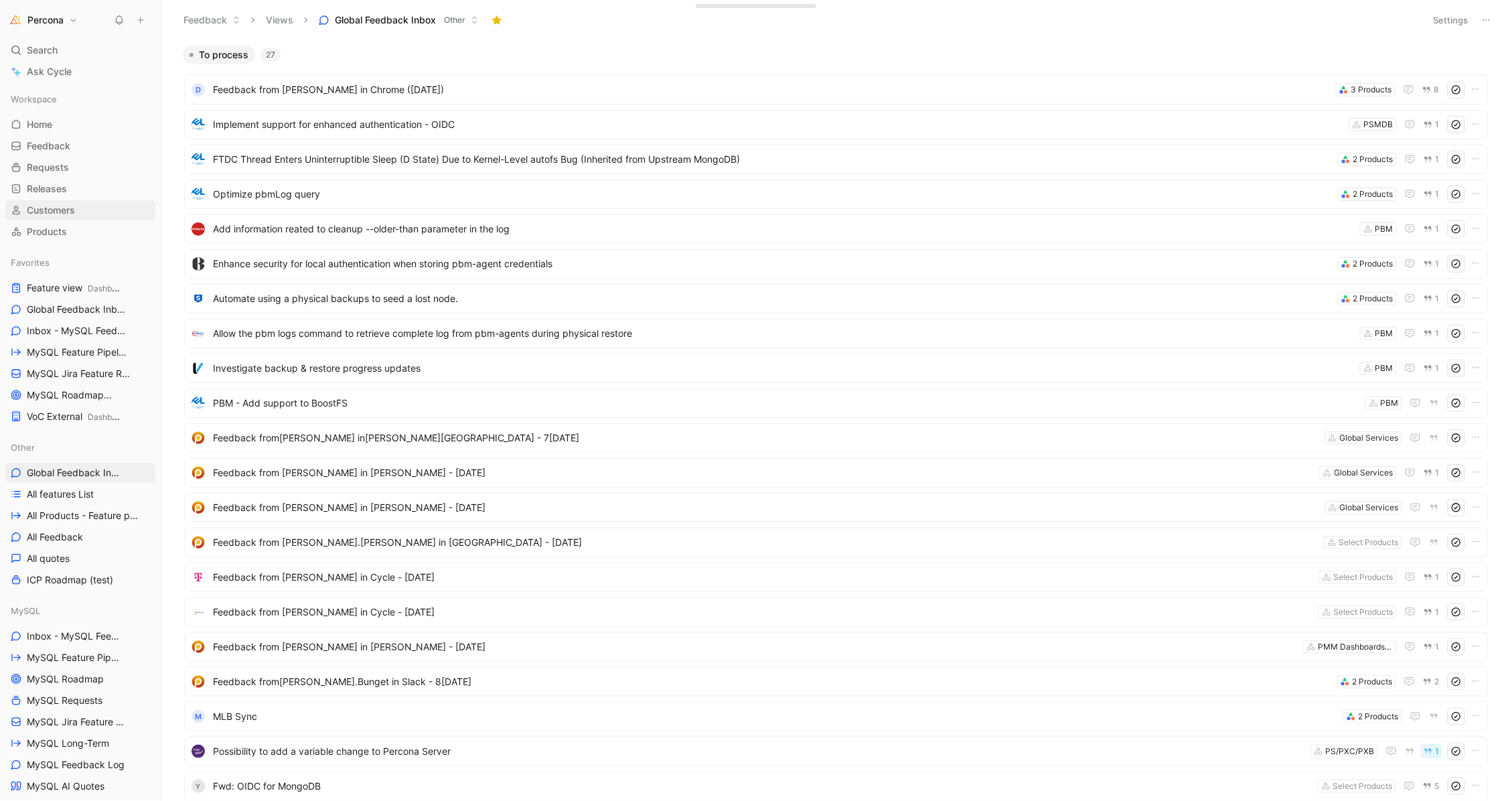
click at [47, 205] on span "Customers" at bounding box center [50, 210] width 48 height 14
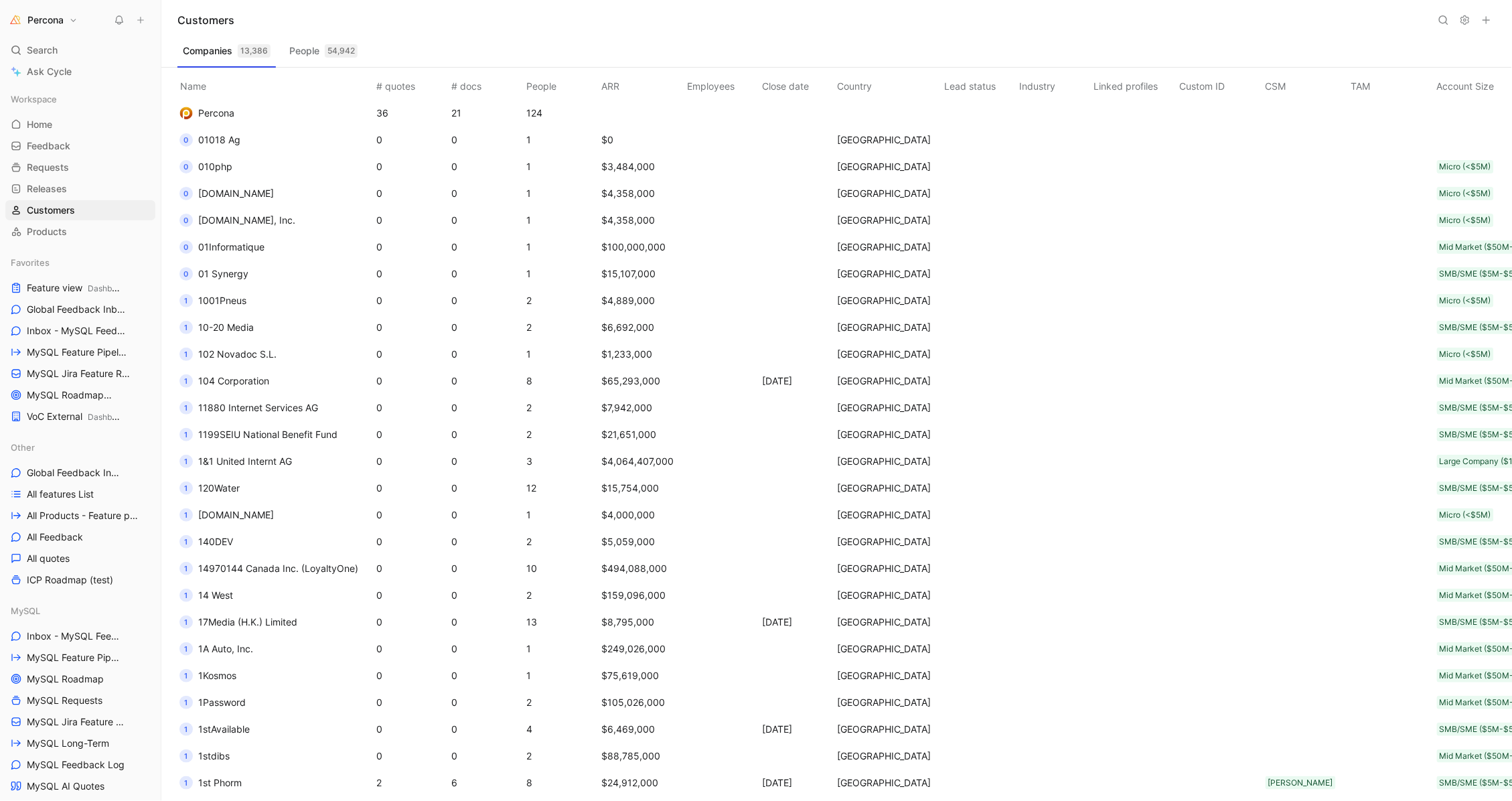
click at [1448, 29] on div "Customers" at bounding box center [836, 20] width 1350 height 40
click at [1447, 12] on button at bounding box center [1443, 20] width 19 height 19
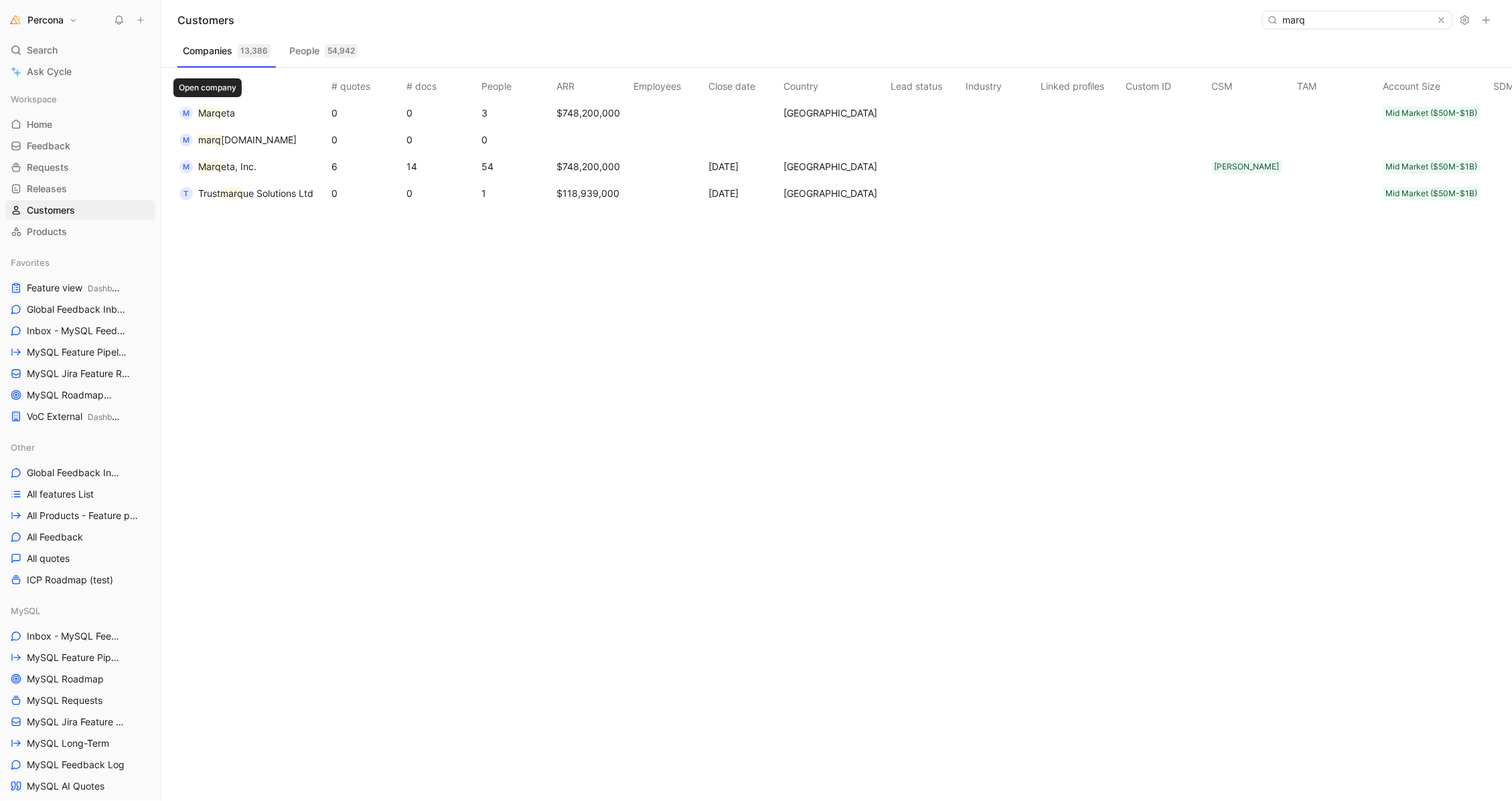
type input "marq"
click at [219, 108] on mark "Marq" at bounding box center [209, 113] width 23 height 12
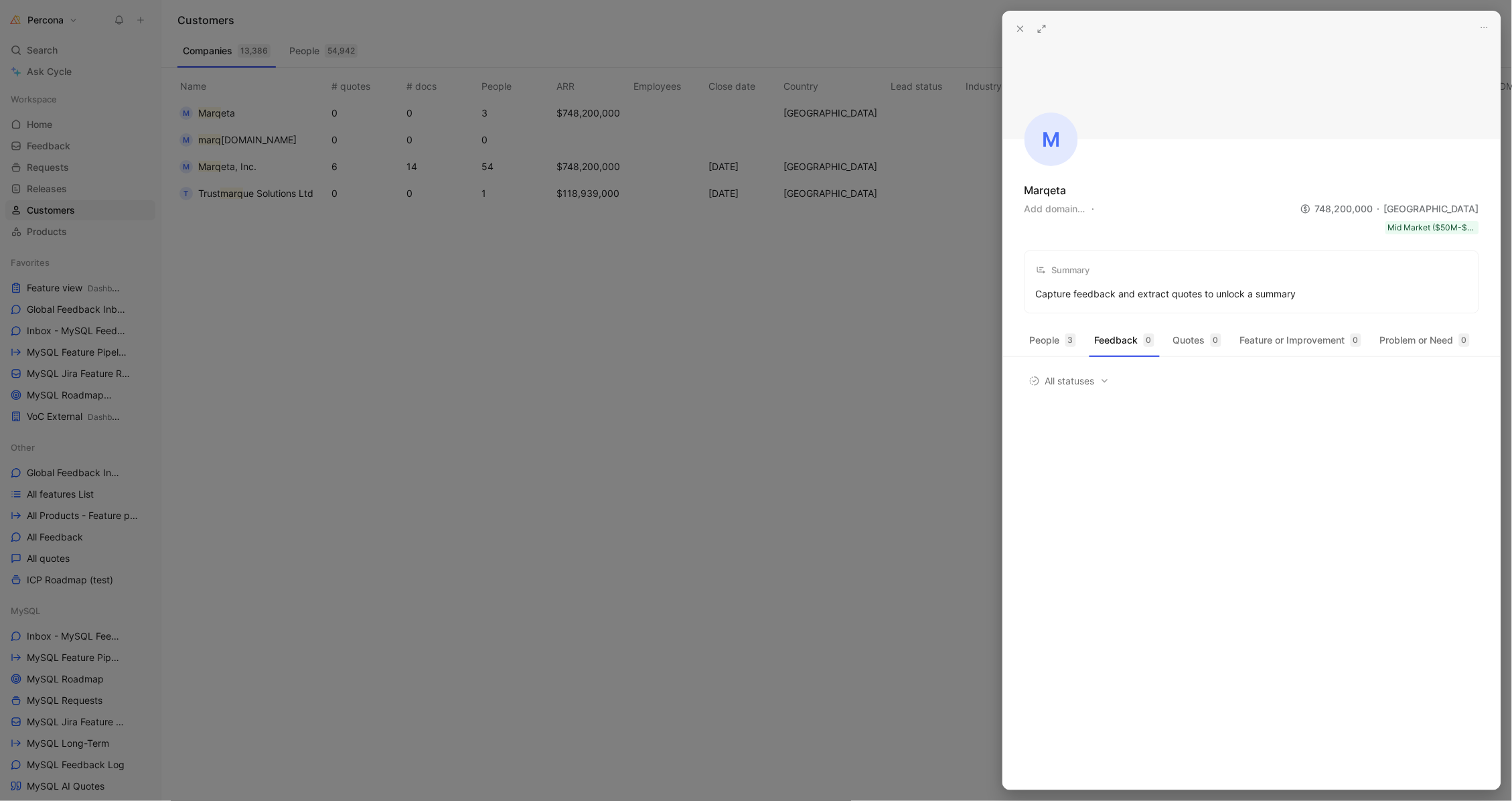
click at [1023, 331] on div "People 3 Feedback 0 Quotes 0 Feature or Improvement 0 Problem or Need 0" at bounding box center [1252, 342] width 498 height 26
click at [1052, 333] on button "People 3" at bounding box center [1052, 341] width 57 height 22
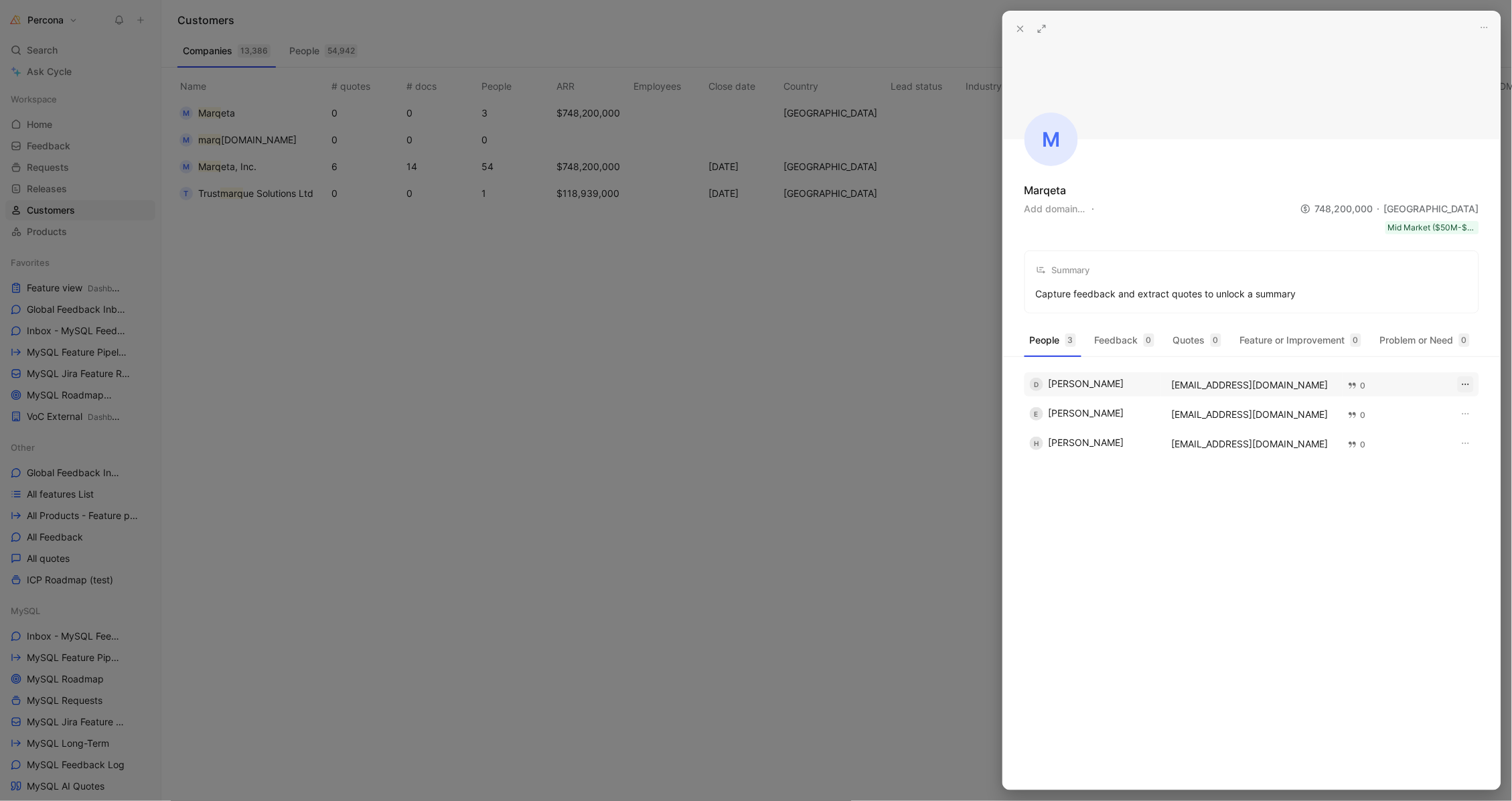
click at [1467, 382] on icon "button" at bounding box center [1466, 384] width 11 height 11
click at [1421, 410] on span "Edit" at bounding box center [1414, 412] width 16 height 12
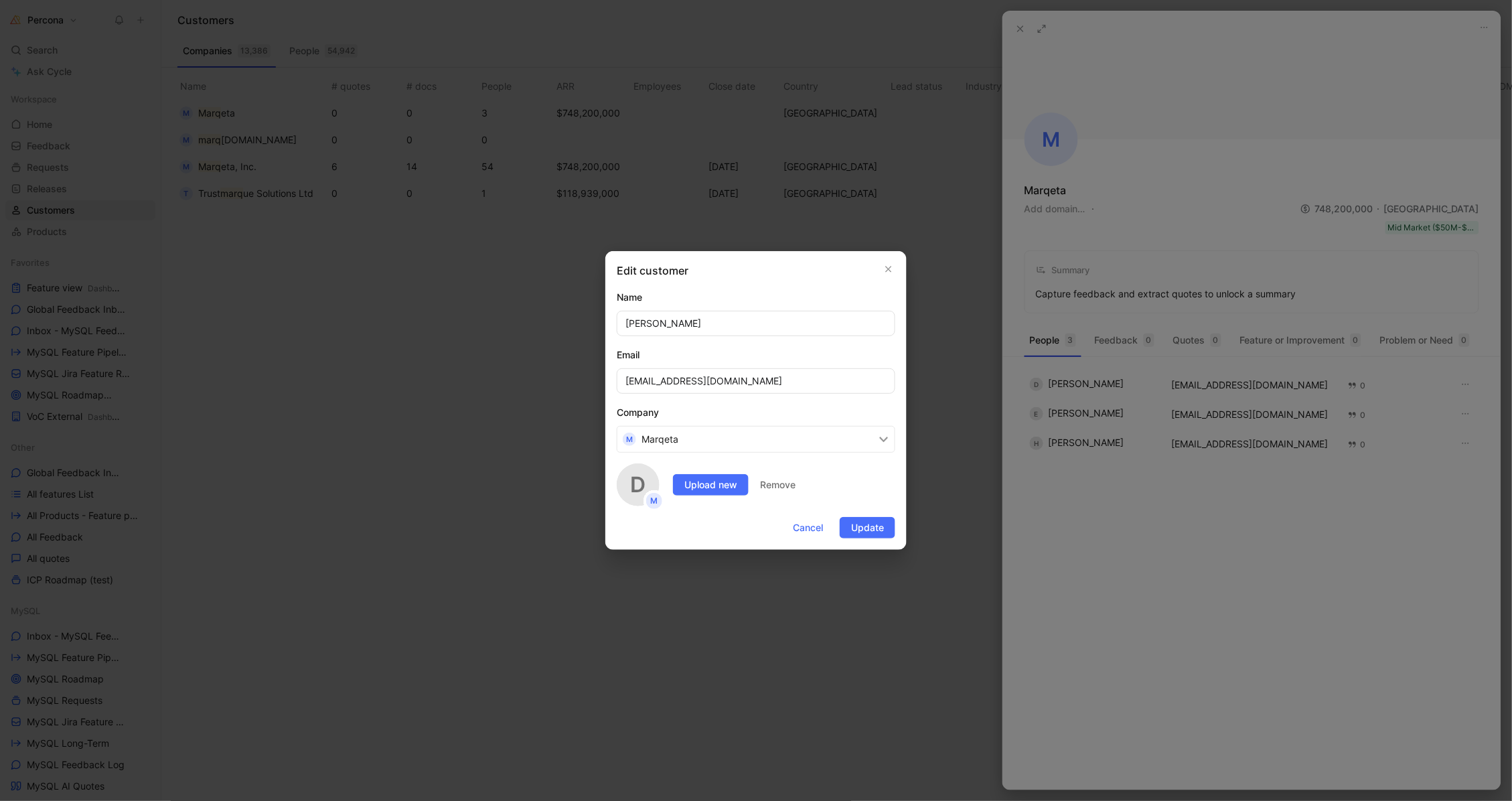
click at [697, 435] on button "M Marqeta" at bounding box center [756, 439] width 279 height 26
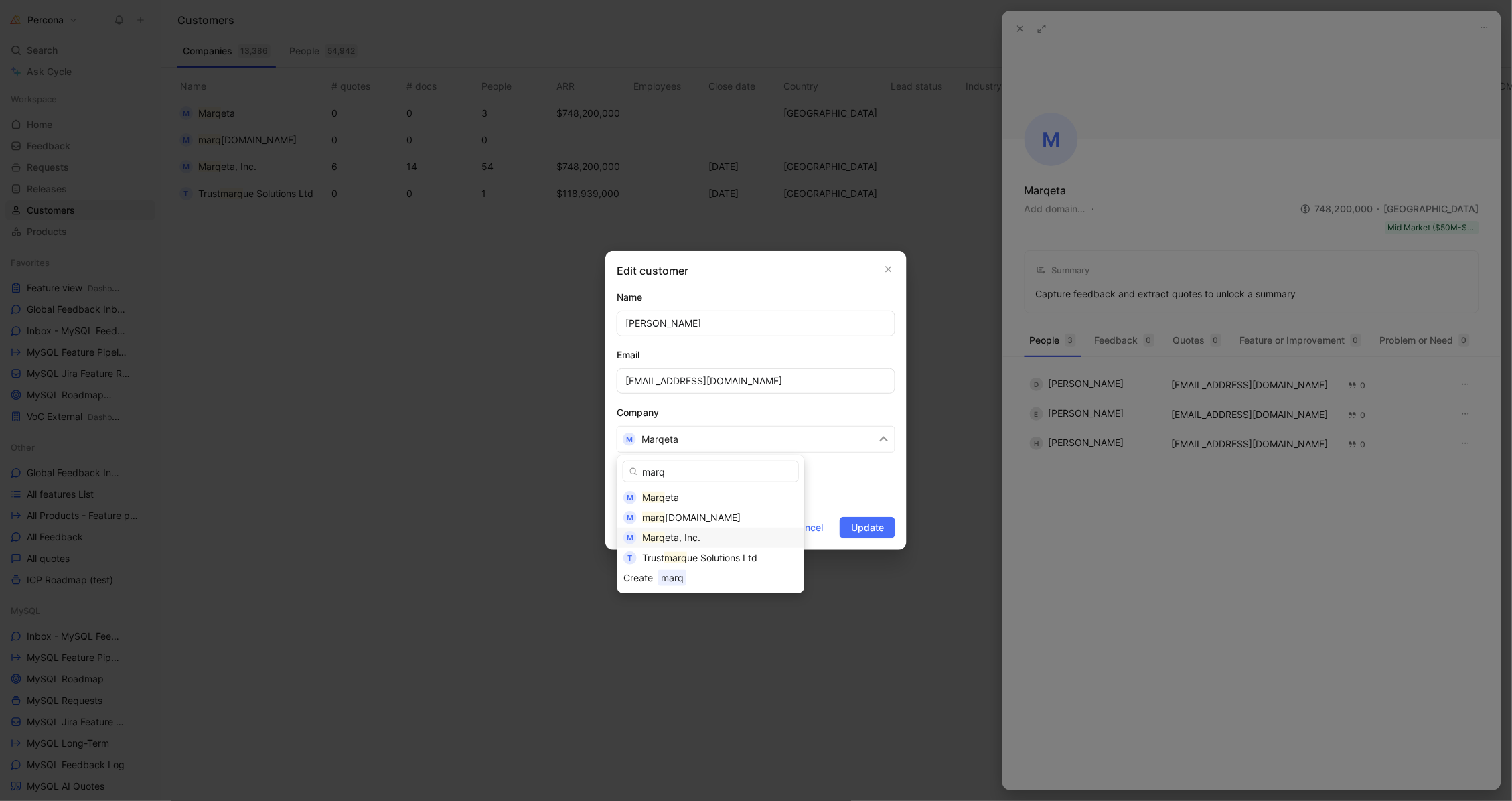
type input "marq"
click at [728, 534] on div "Marq eta, Inc." at bounding box center [720, 538] width 156 height 16
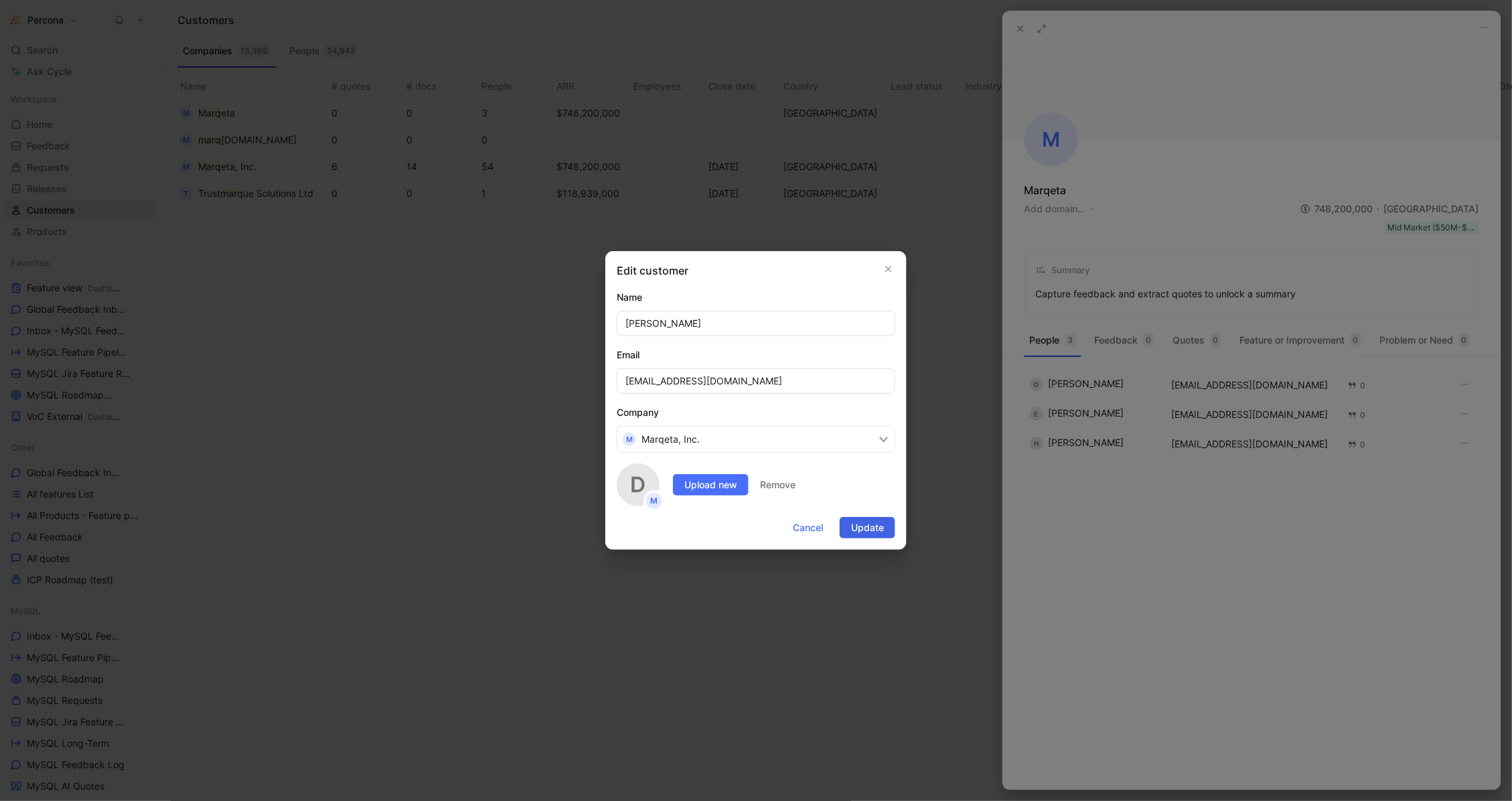
click at [867, 526] on span "Update" at bounding box center [867, 528] width 33 height 16
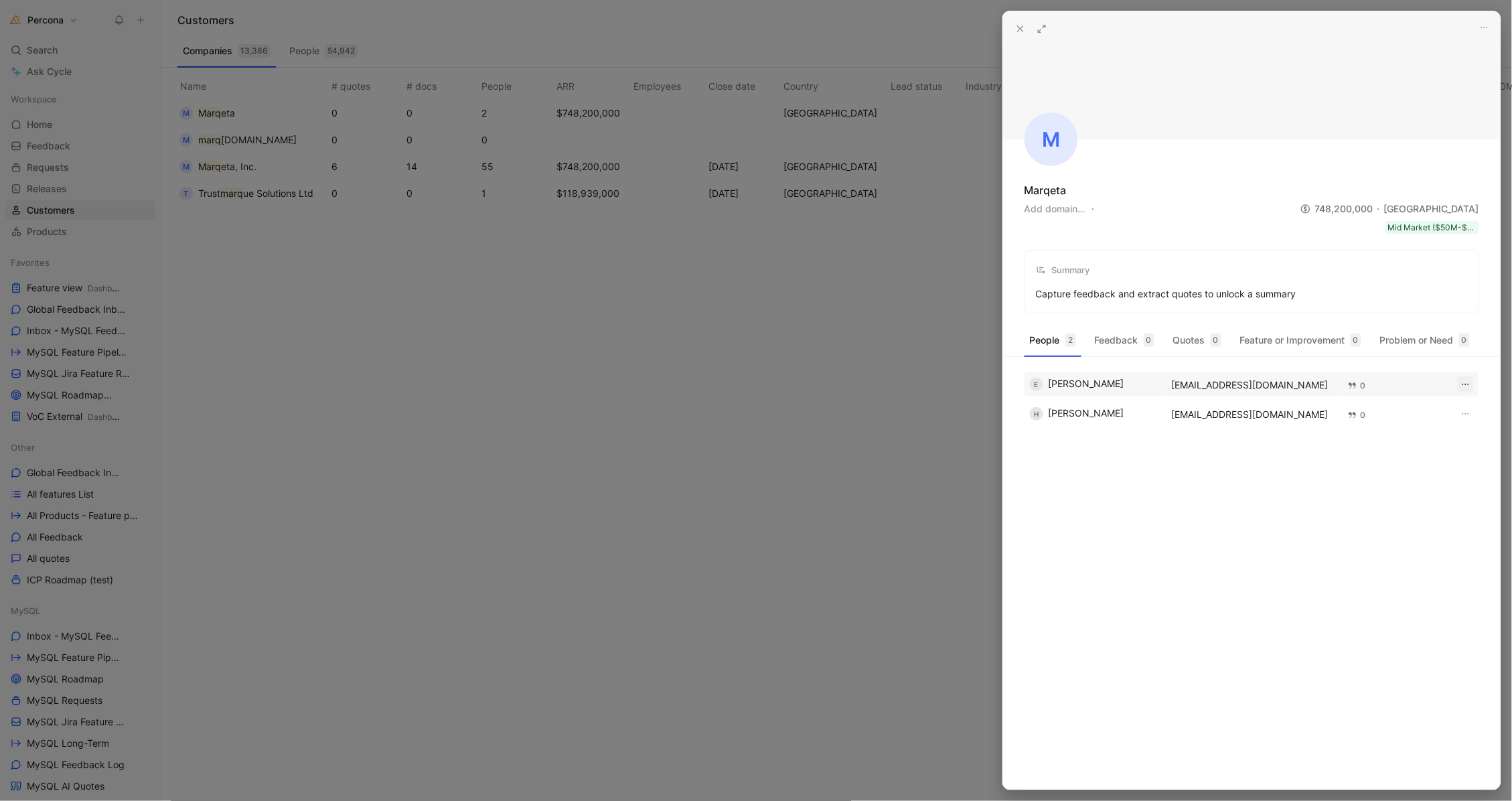
click at [1468, 384] on use "button" at bounding box center [1465, 384] width 6 height 1
click at [1444, 411] on div "Edit" at bounding box center [1437, 412] width 63 height 16
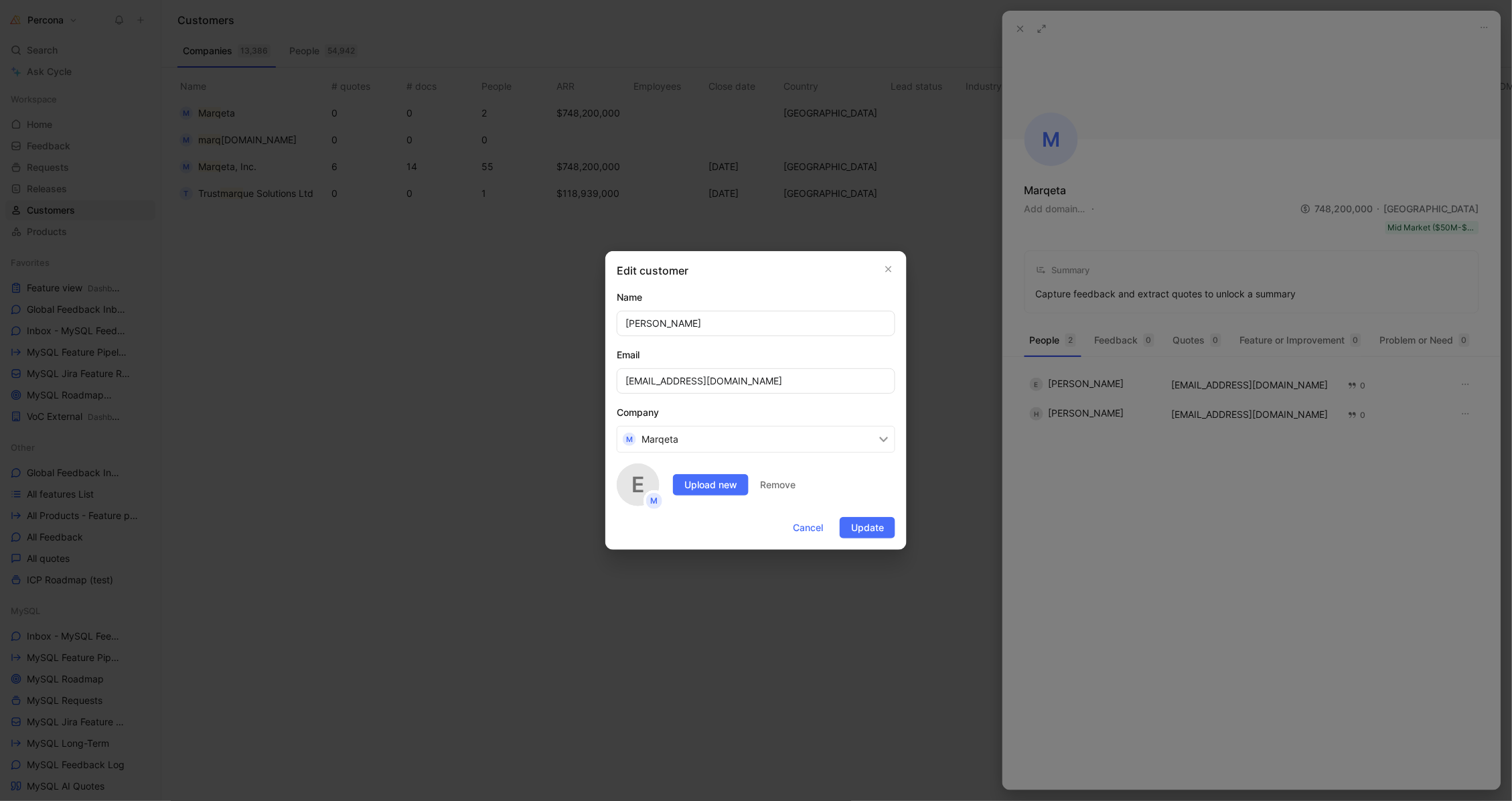
click at [710, 438] on button "M Marqeta" at bounding box center [756, 439] width 279 height 26
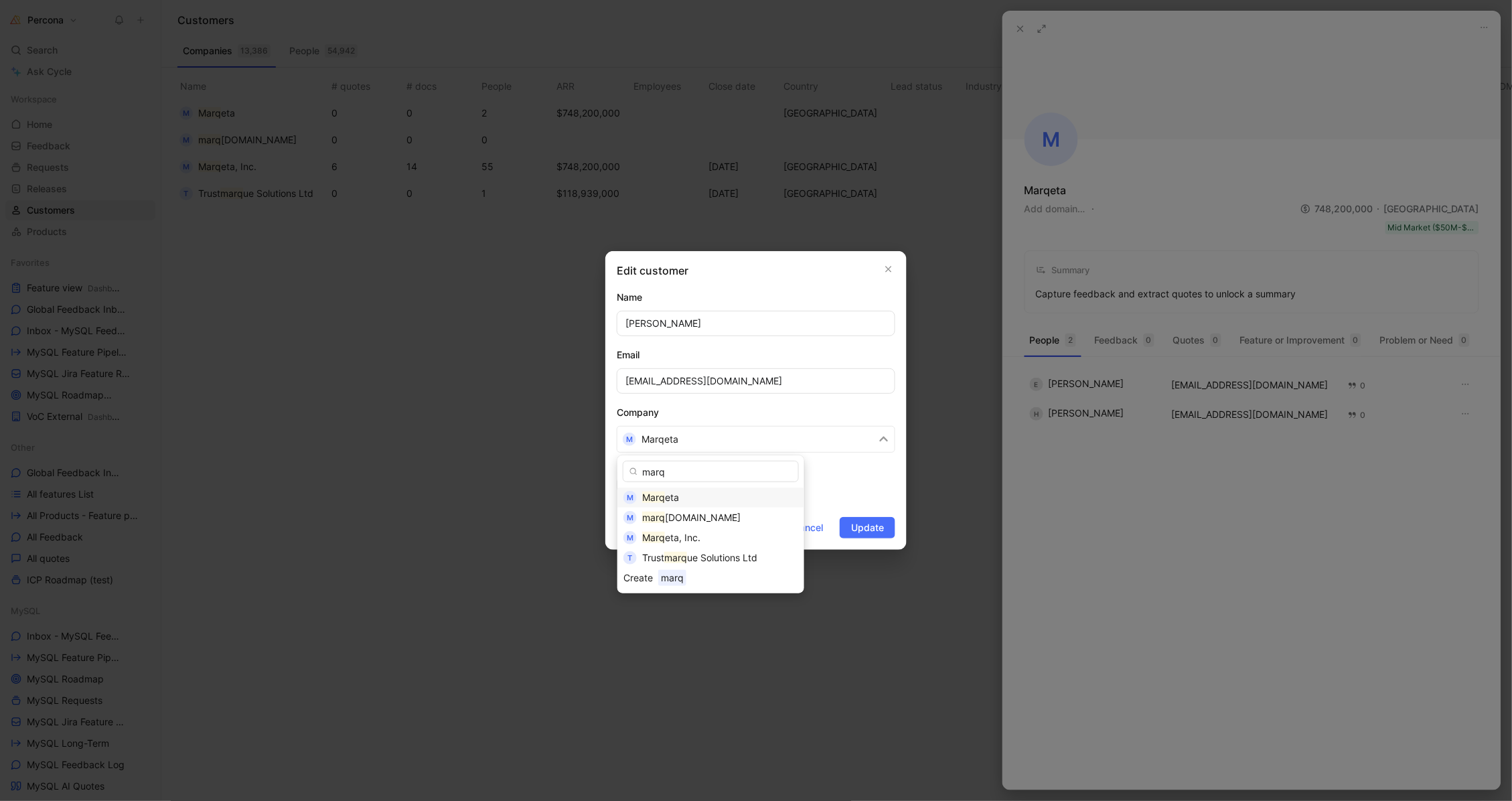
type input "mars"
drag, startPoint x: 710, startPoint y: 438, endPoint x: 700, endPoint y: 539, distance: 101.5
click at [700, 539] on span "eta, Inc." at bounding box center [682, 537] width 35 height 12
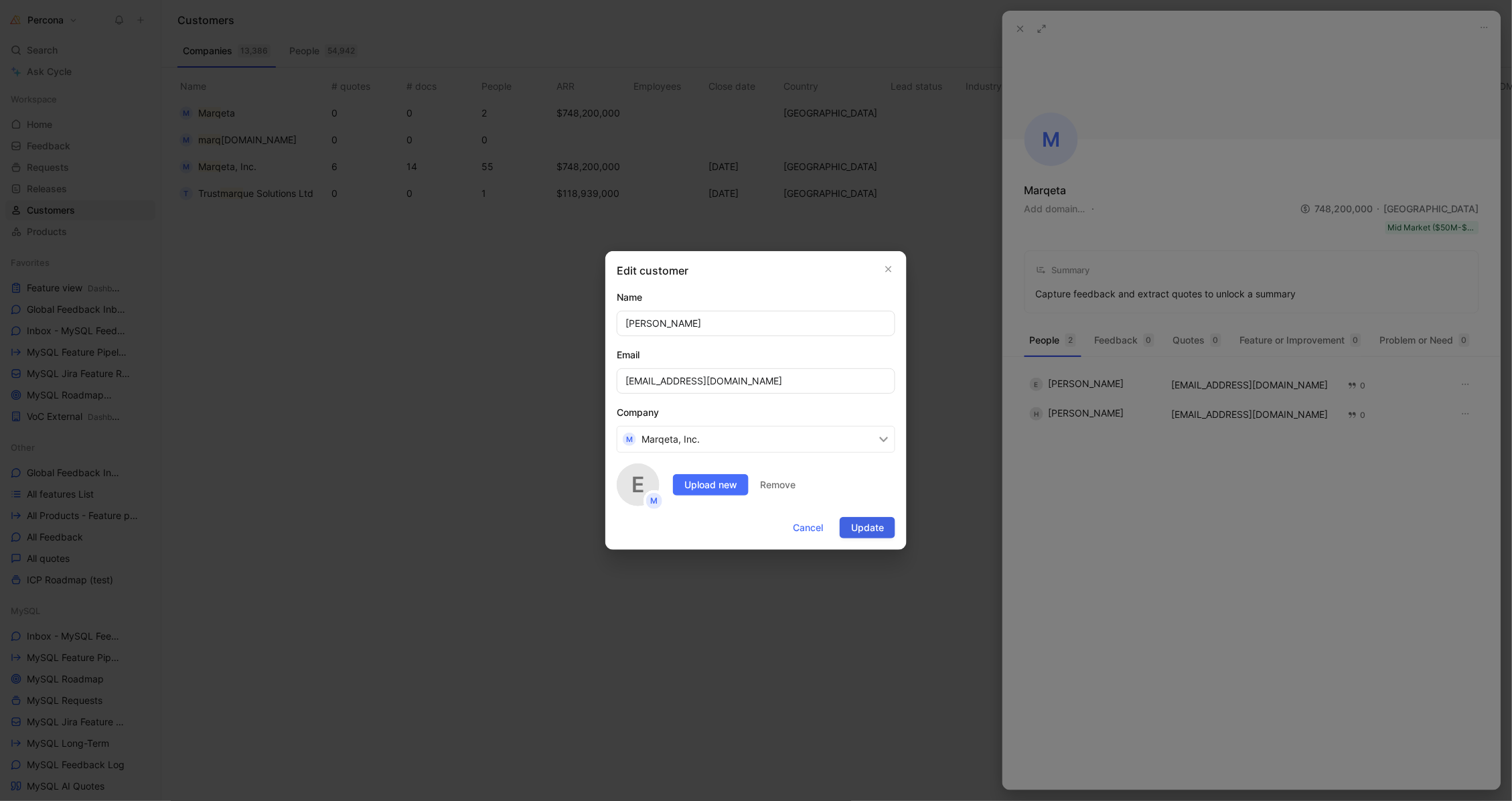
click at [862, 525] on span "Update" at bounding box center [867, 528] width 33 height 16
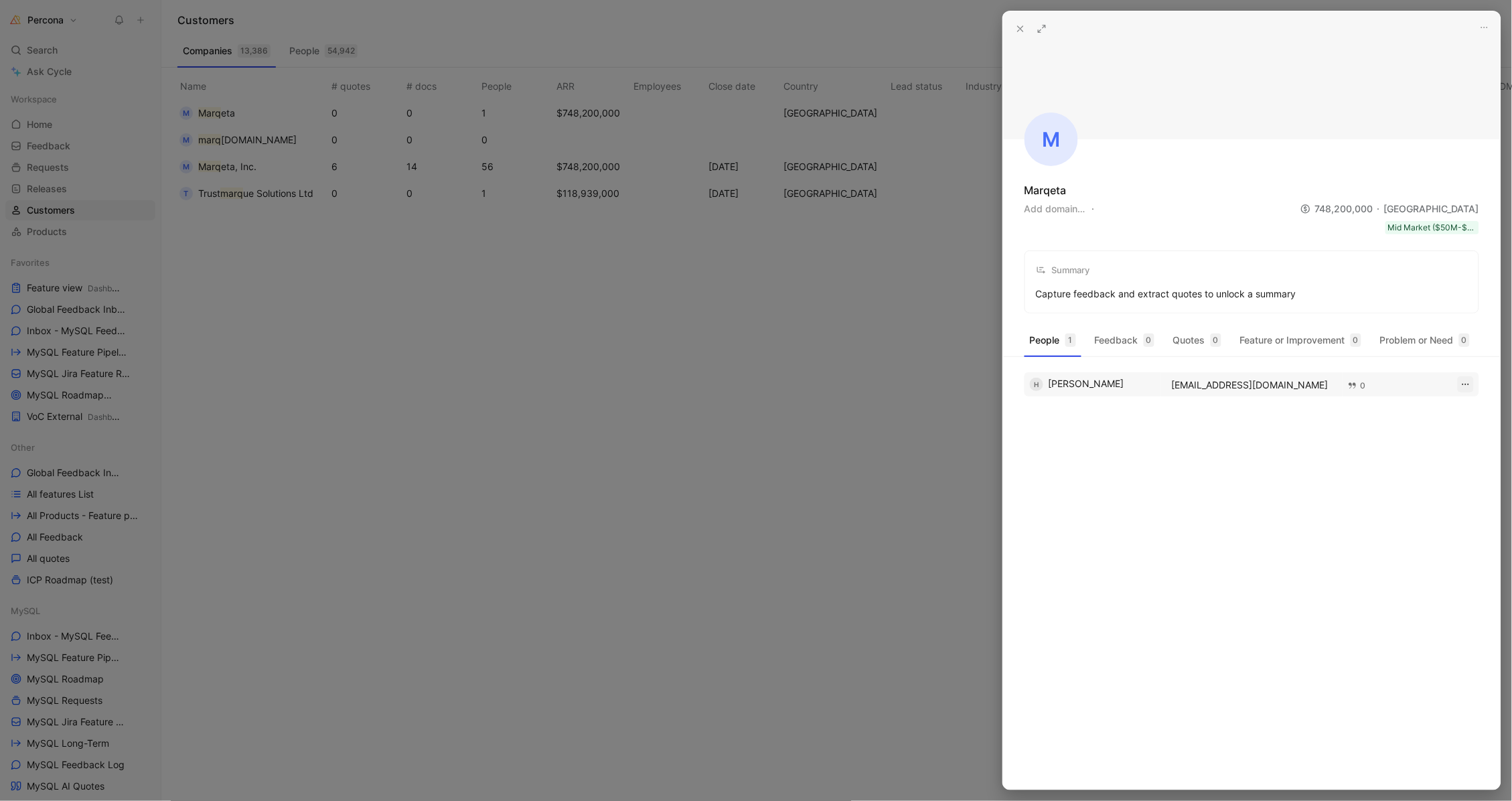
click at [1463, 385] on icon "button" at bounding box center [1466, 384] width 11 height 11
click at [1430, 408] on div "Edit" at bounding box center [1437, 412] width 63 height 16
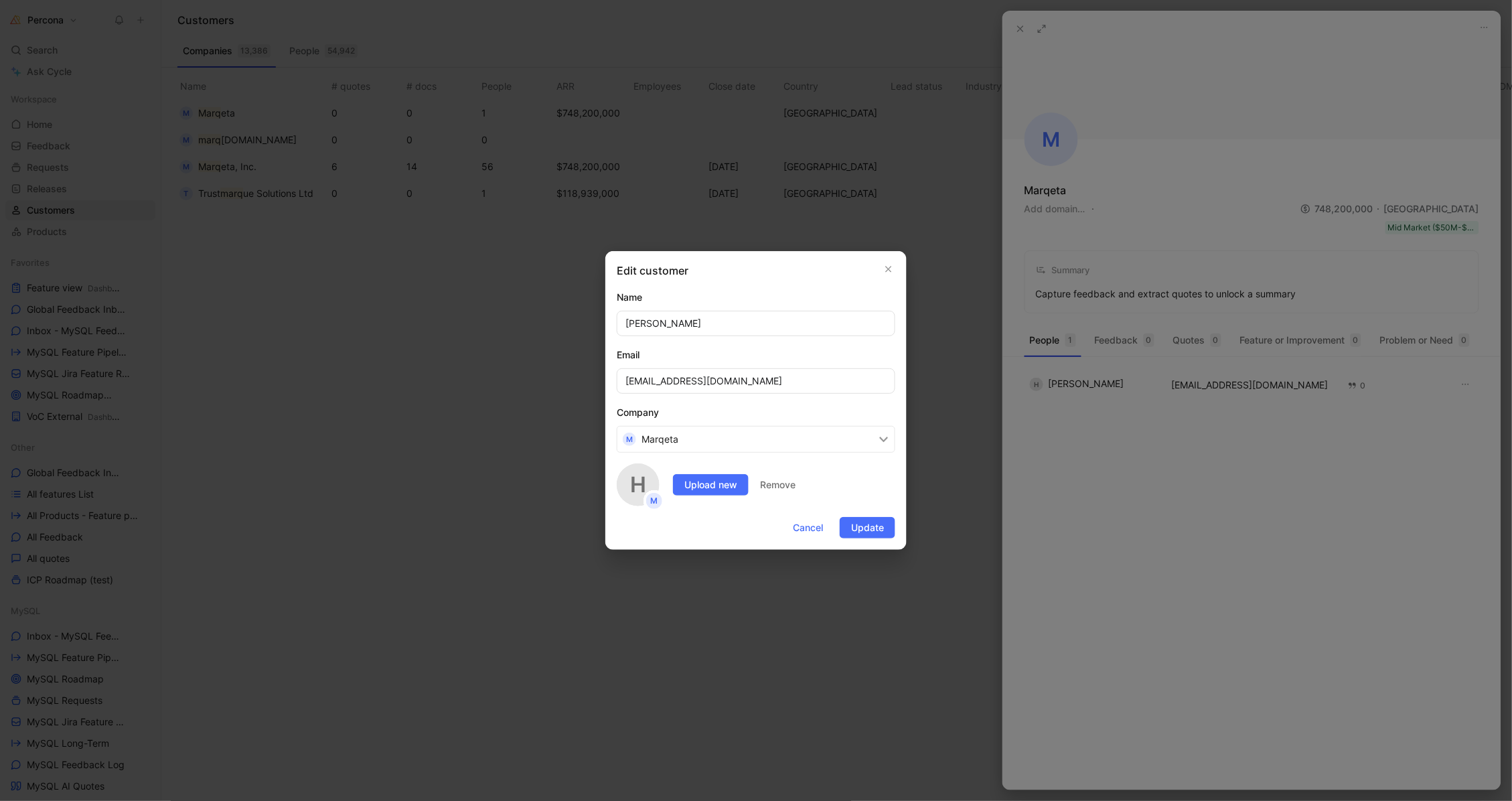
click at [733, 443] on button "M Marqeta" at bounding box center [756, 439] width 279 height 26
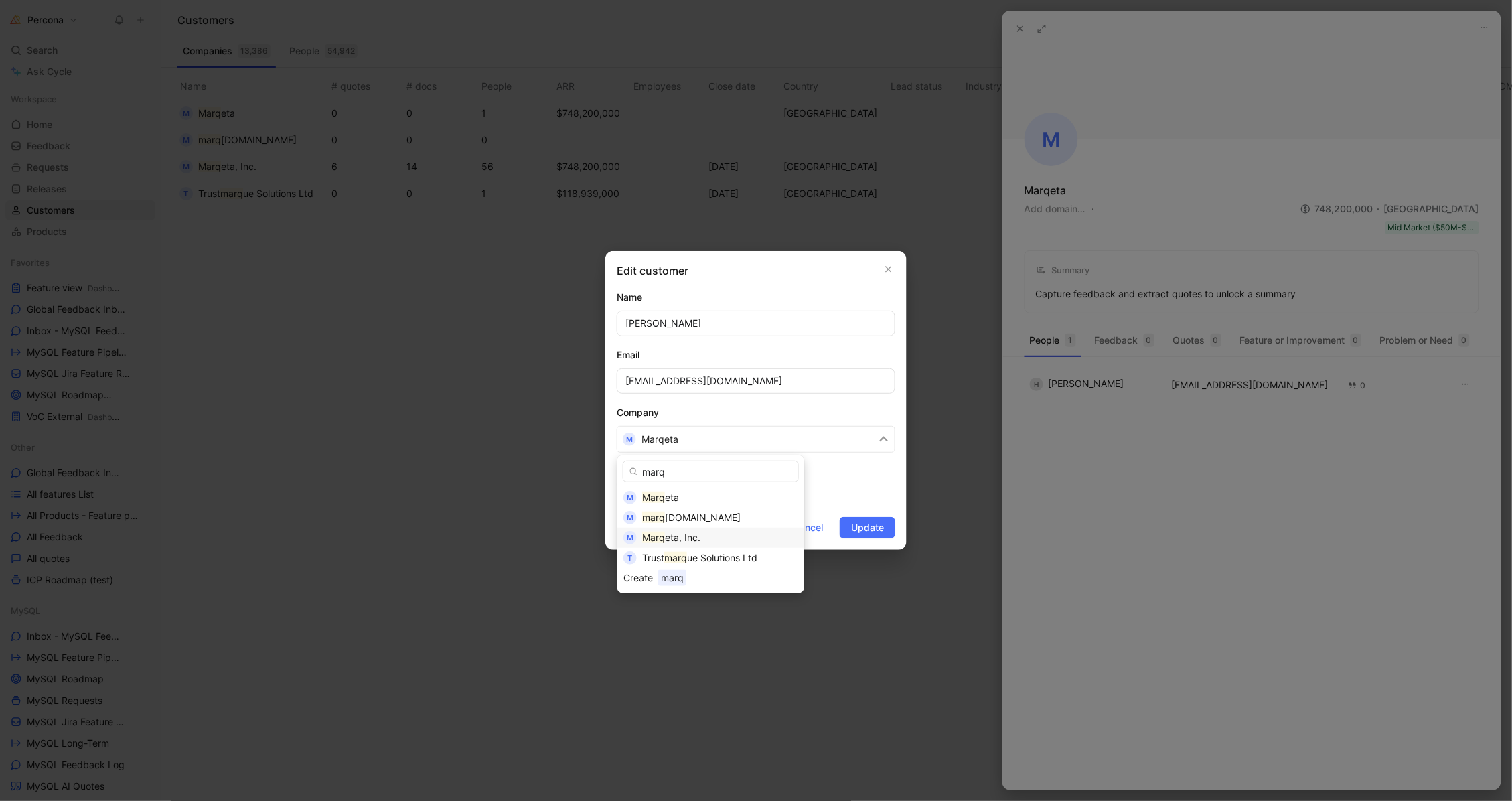
type input "marq"
click at [682, 542] on span "eta, Inc." at bounding box center [682, 537] width 35 height 12
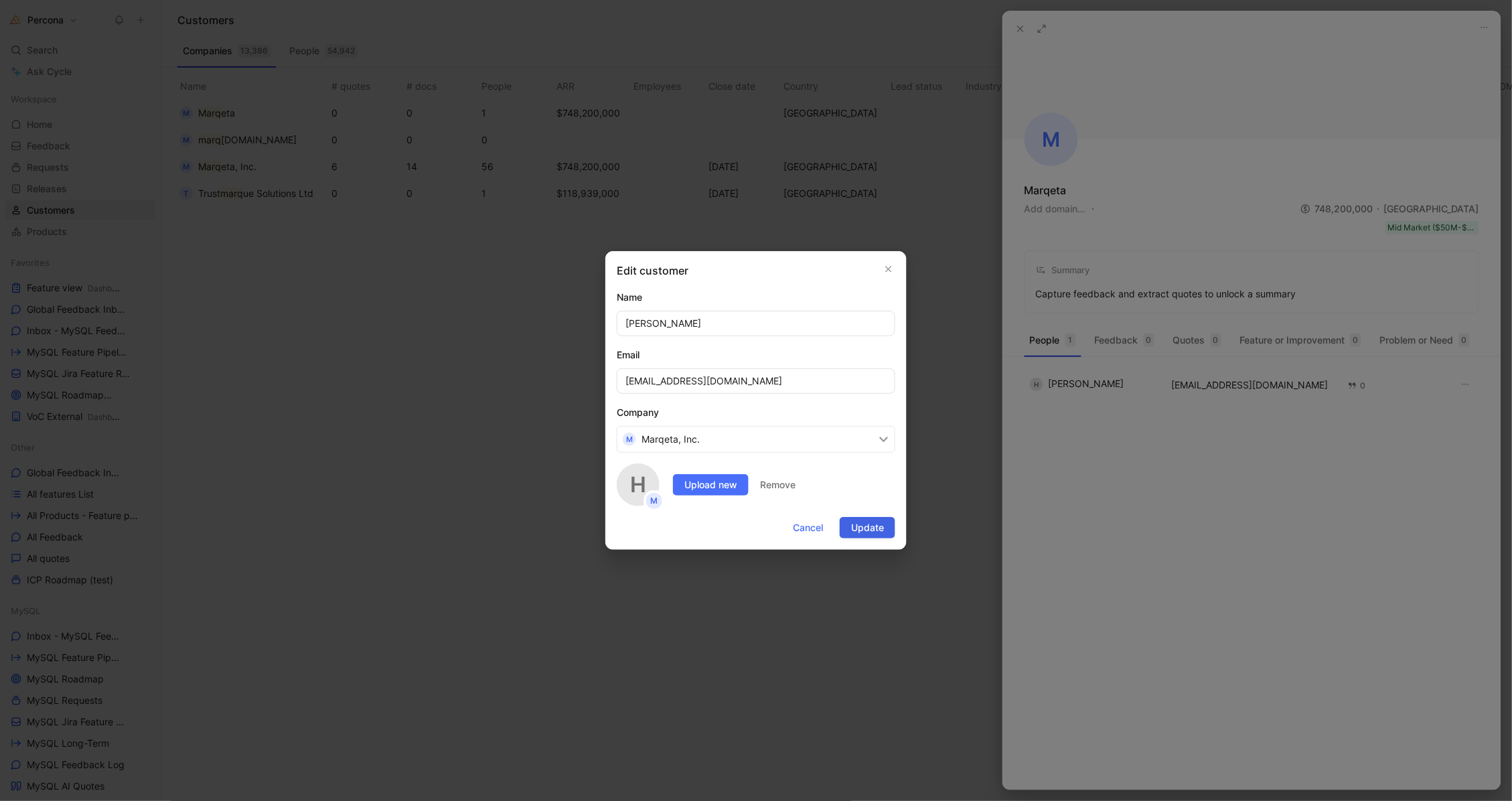
click at [861, 527] on span "Update" at bounding box center [867, 528] width 33 height 16
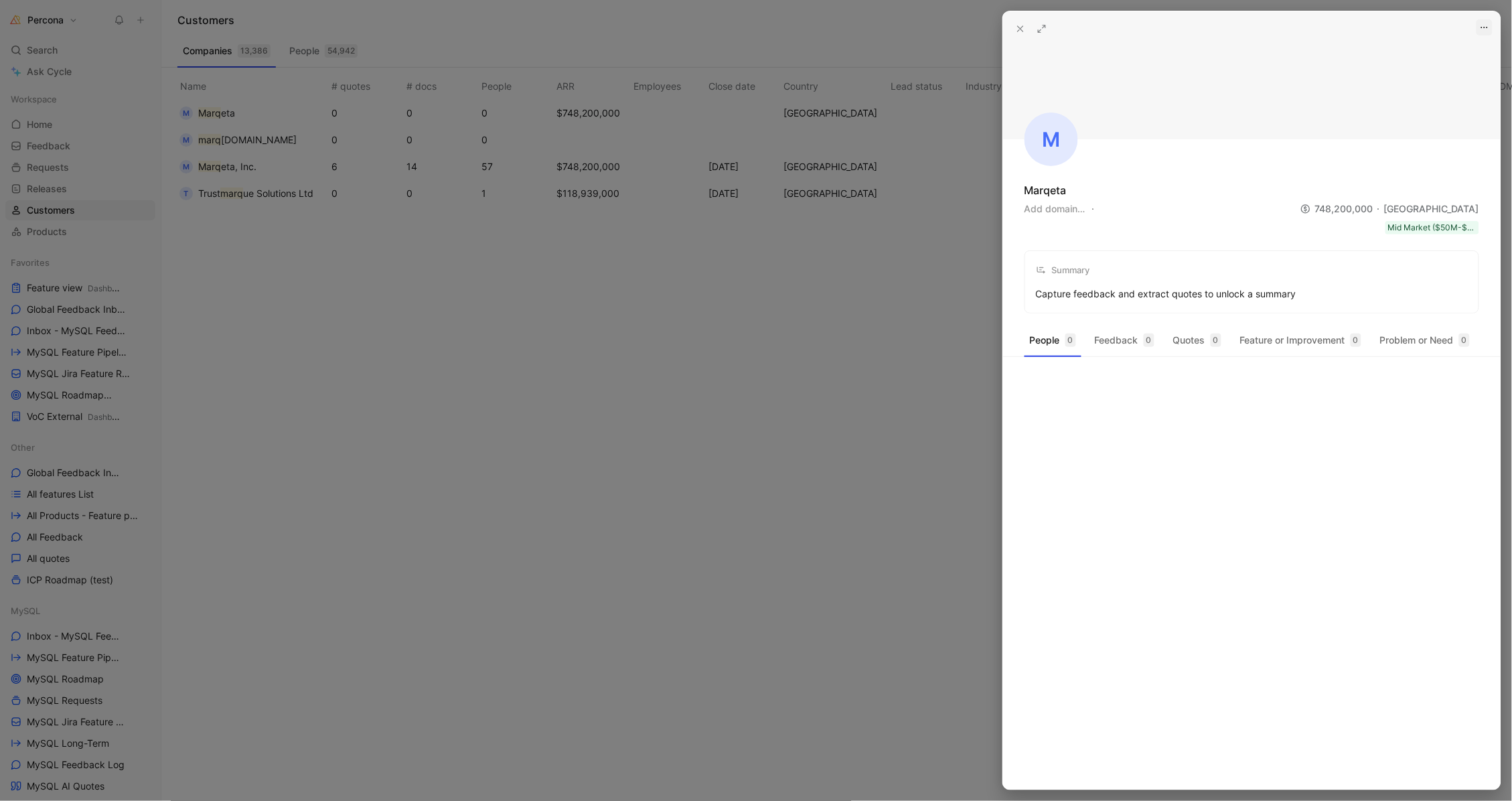
click at [1483, 19] on button "button" at bounding box center [1485, 27] width 16 height 16
click at [1453, 70] on div "Delete" at bounding box center [1455, 76] width 63 height 16
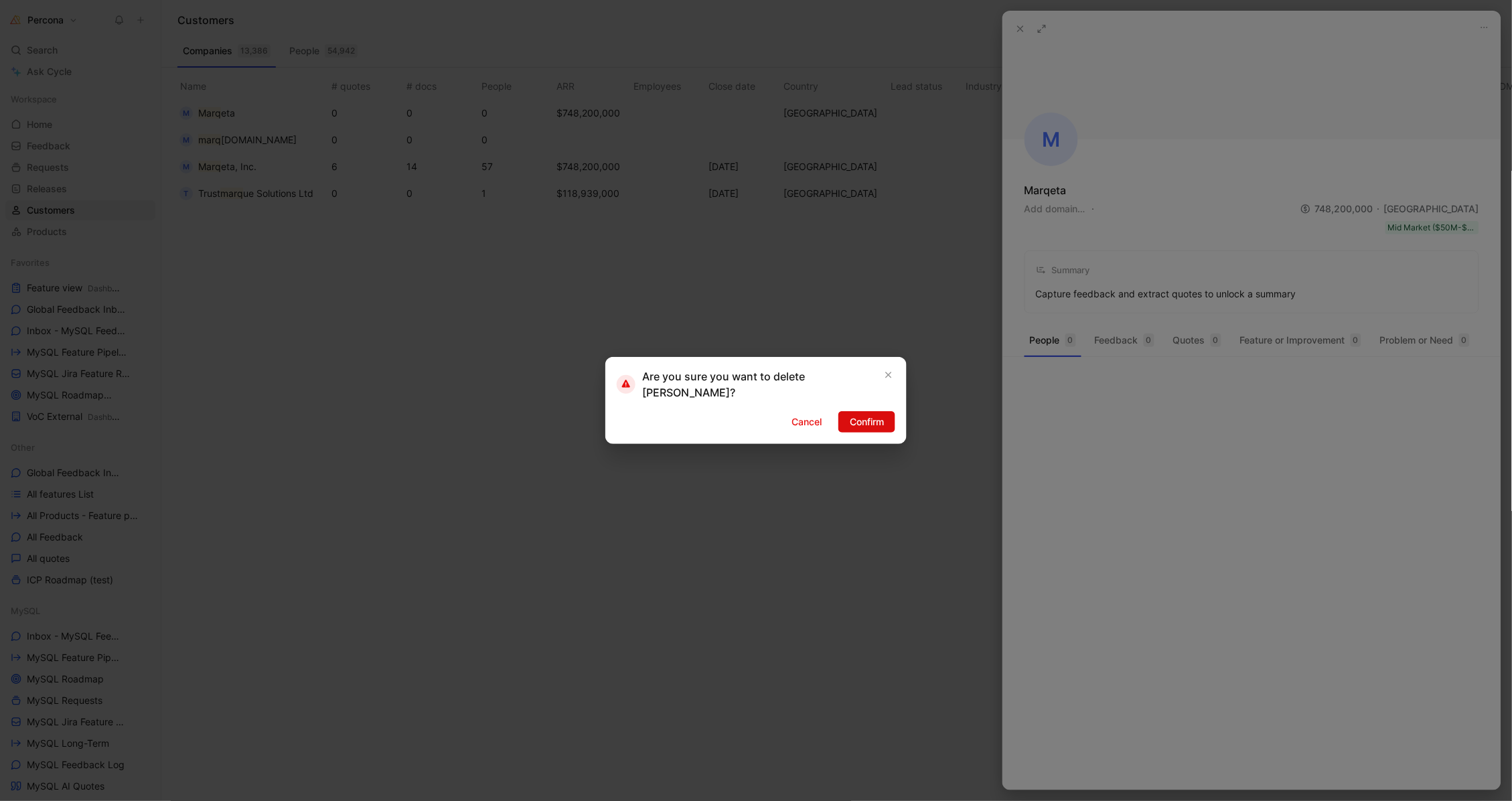
click at [883, 417] on span "Confirm" at bounding box center [867, 422] width 35 height 16
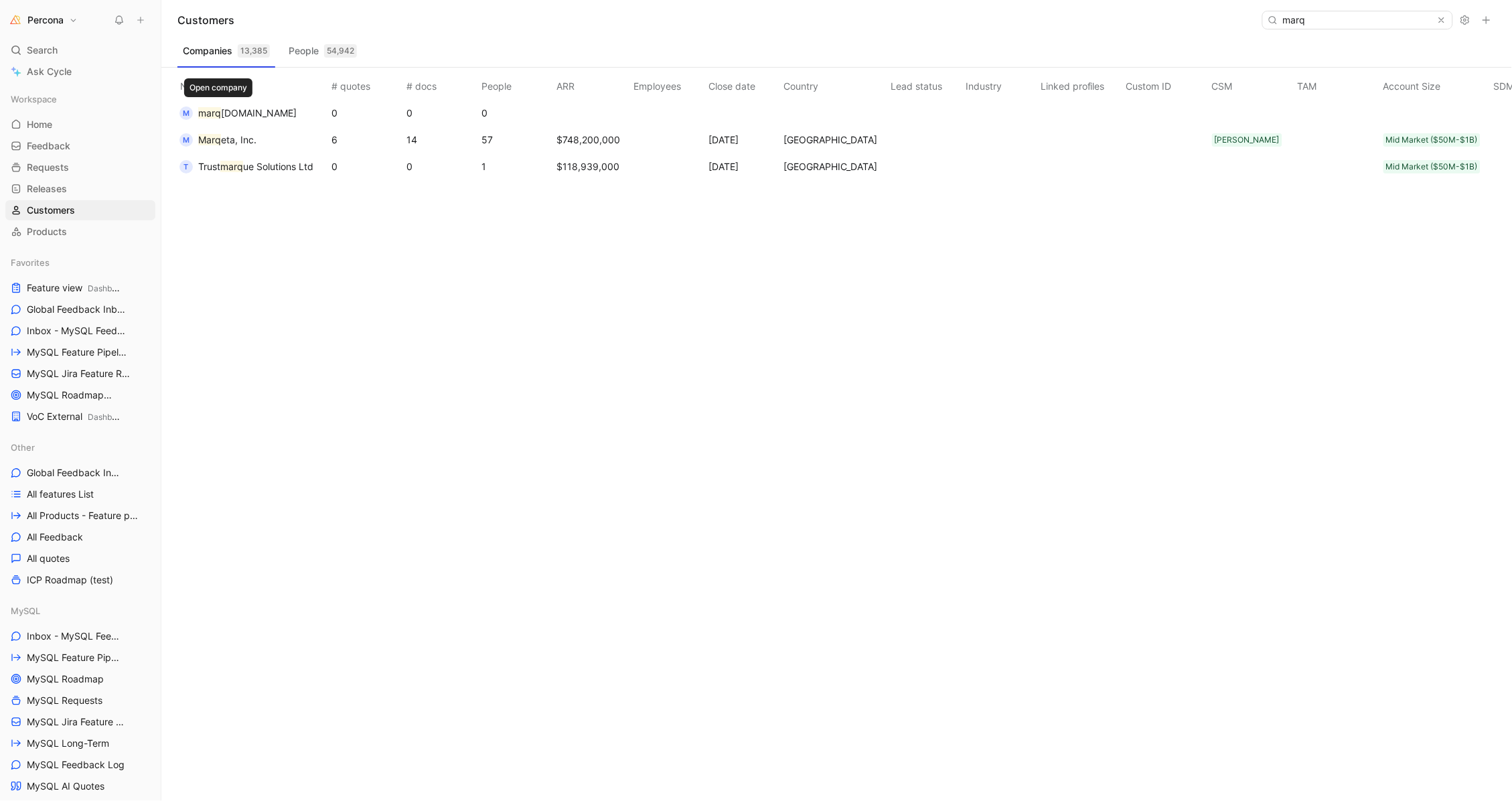
click at [225, 108] on span "eta.com" at bounding box center [258, 113] width 75 height 12
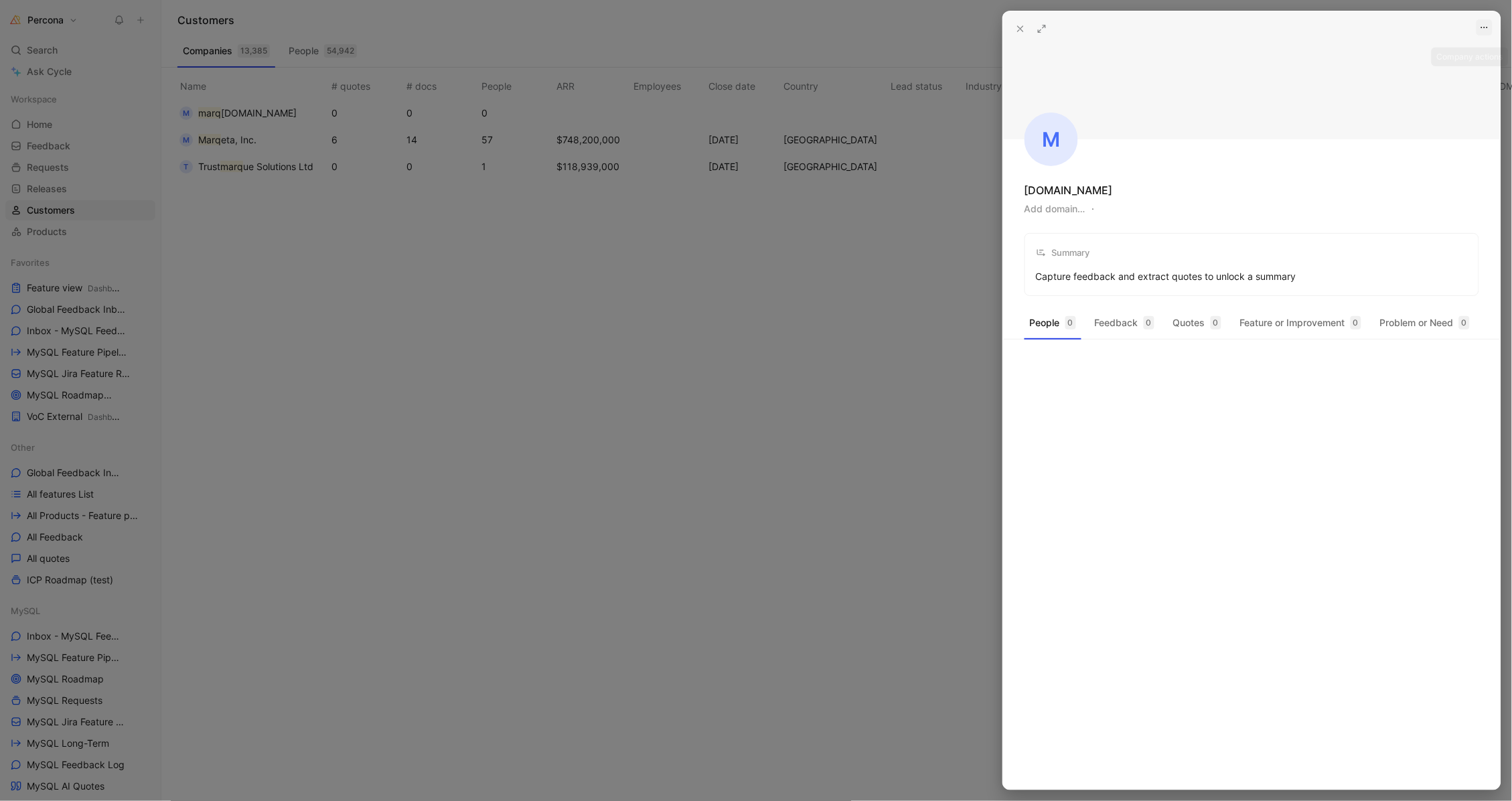
click at [1477, 29] on button "button" at bounding box center [1485, 27] width 16 height 16
click at [1462, 76] on div "Delete" at bounding box center [1455, 76] width 63 height 16
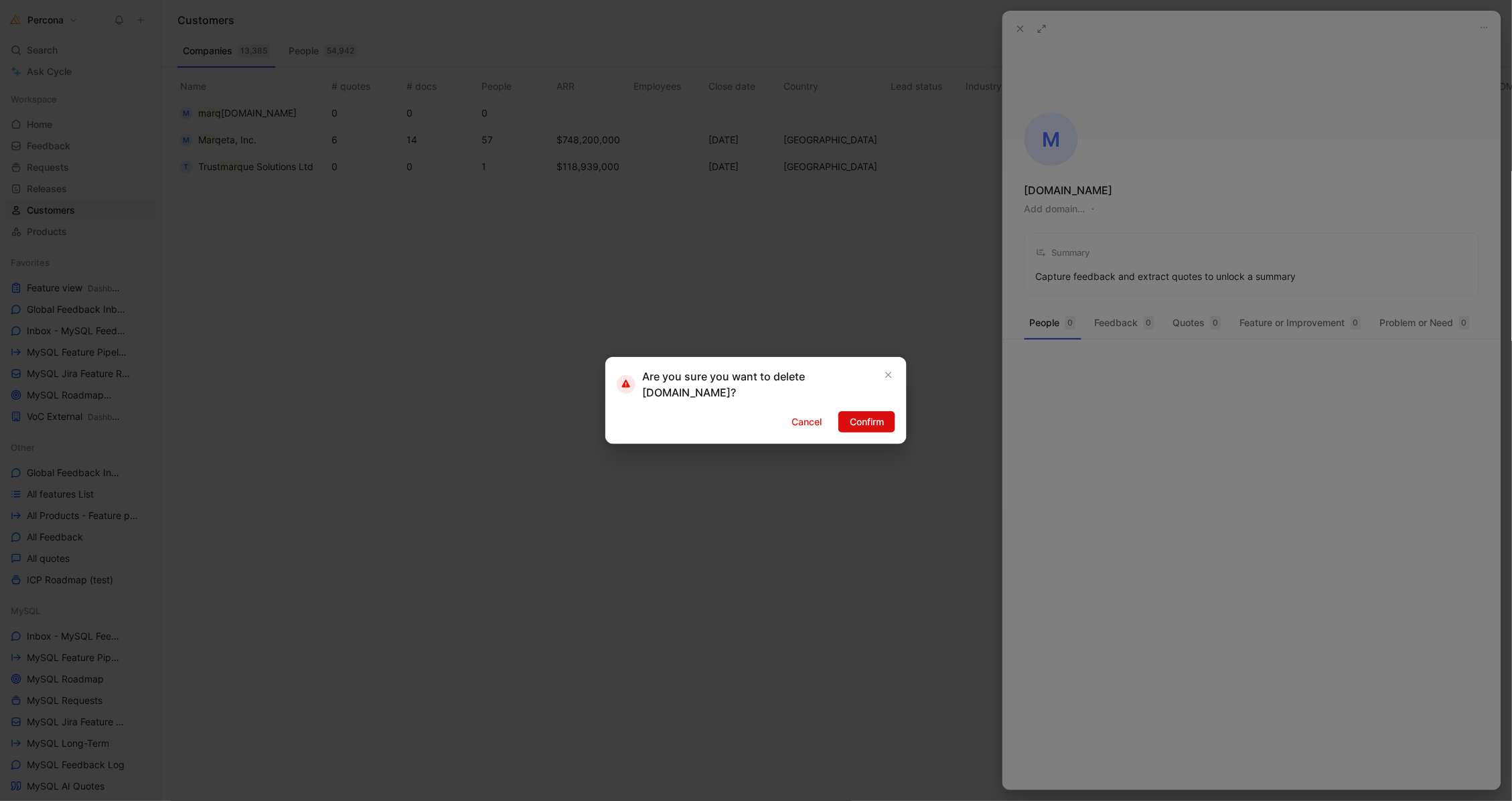
click at [871, 411] on button "Confirm" at bounding box center [866, 422] width 57 height 22
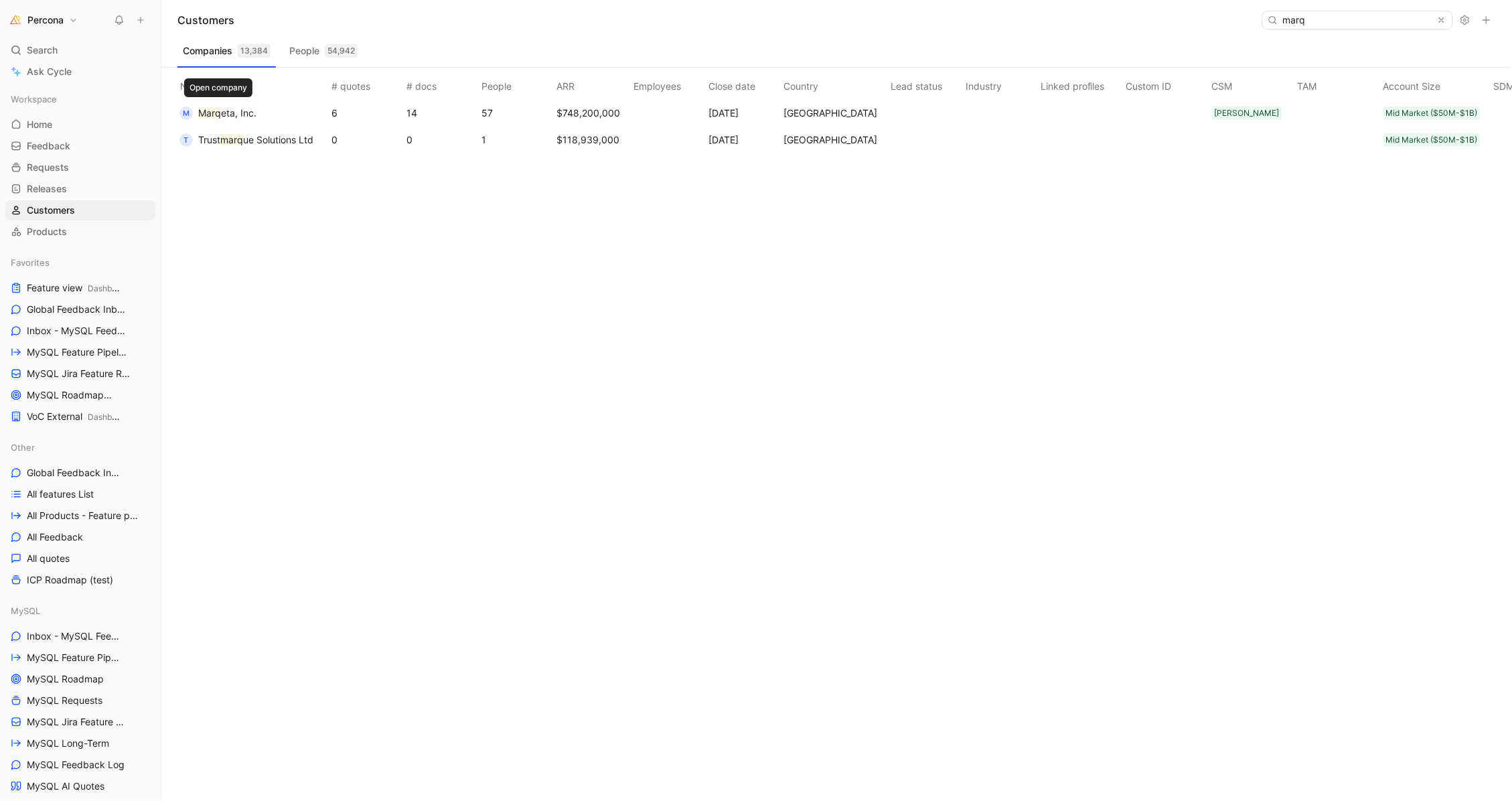
click at [237, 115] on span "eta, Inc." at bounding box center [238, 113] width 35 height 12
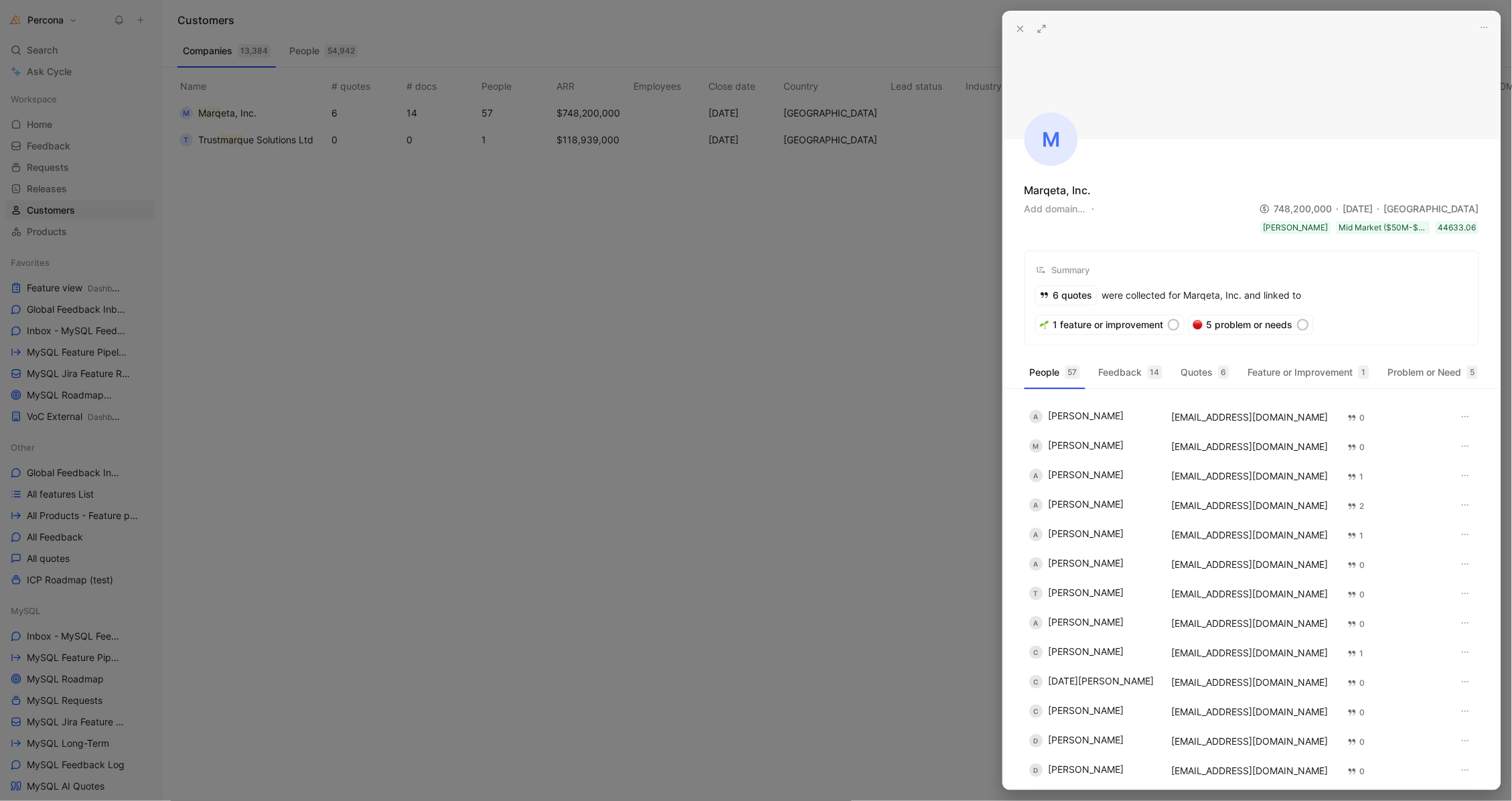
click at [1071, 208] on button "Add domain…" at bounding box center [1054, 209] width 61 height 16
type input "marqeta.com"
click at [1220, 501] on div "amani@marqeta.com" at bounding box center [1251, 505] width 161 height 10
click at [329, 124] on div at bounding box center [756, 400] width 1512 height 801
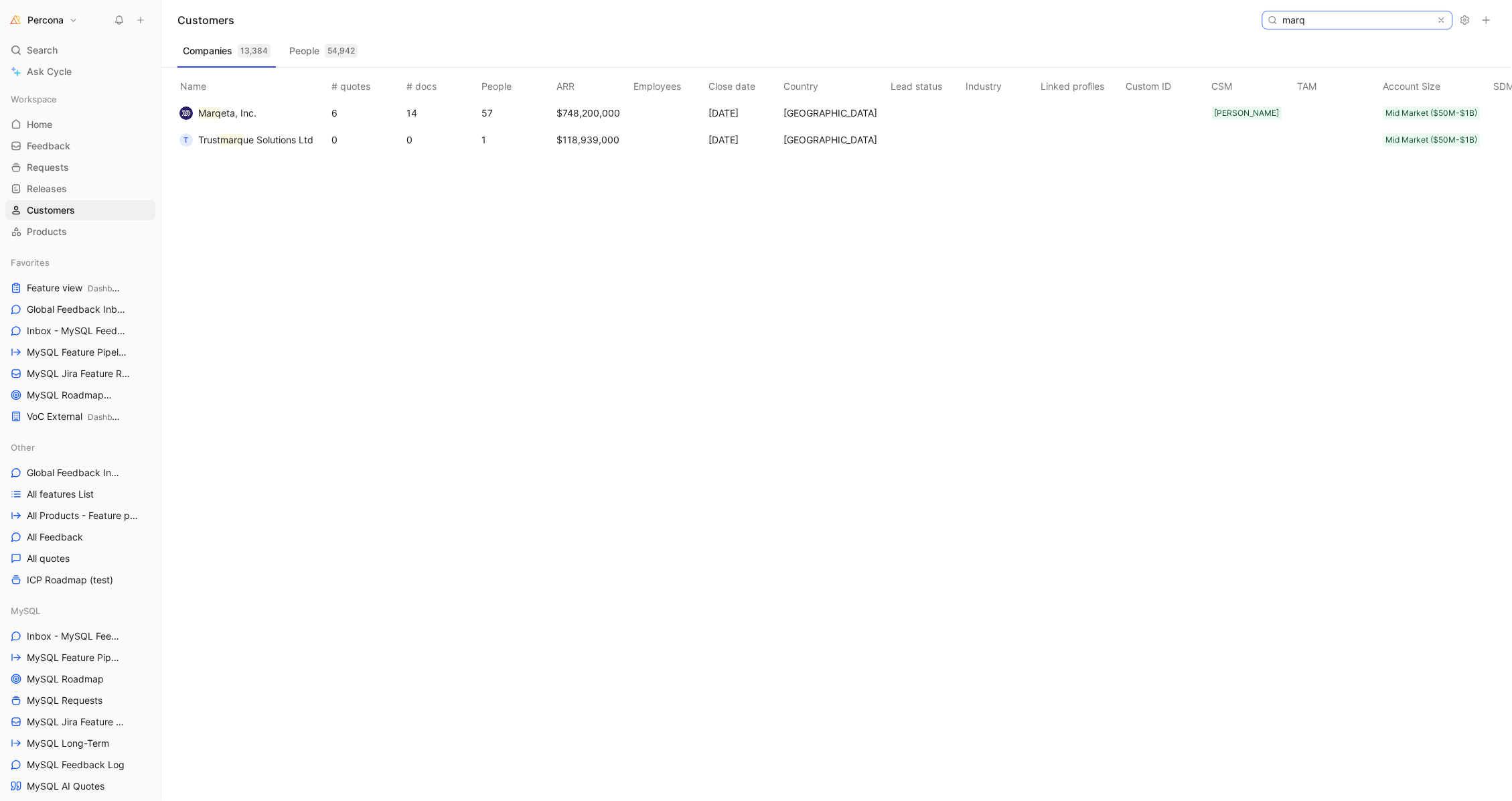
click at [1309, 13] on input "marq" at bounding box center [1357, 20] width 159 height 17
paste input "[DOMAIN_NAME]"
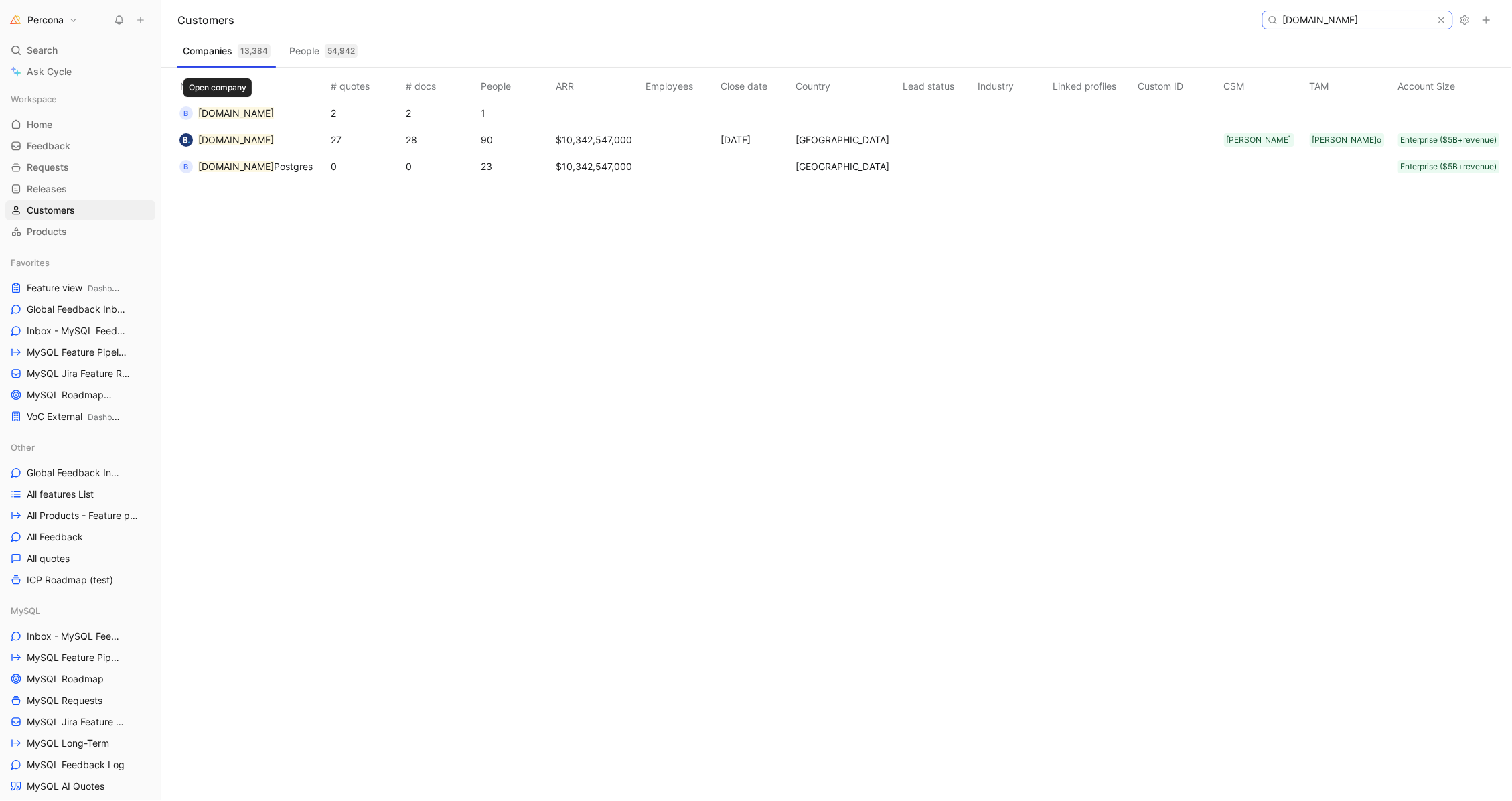
type input "[DOMAIN_NAME]"
click at [243, 109] on mark "[DOMAIN_NAME]" at bounding box center [235, 113] width 75 height 12
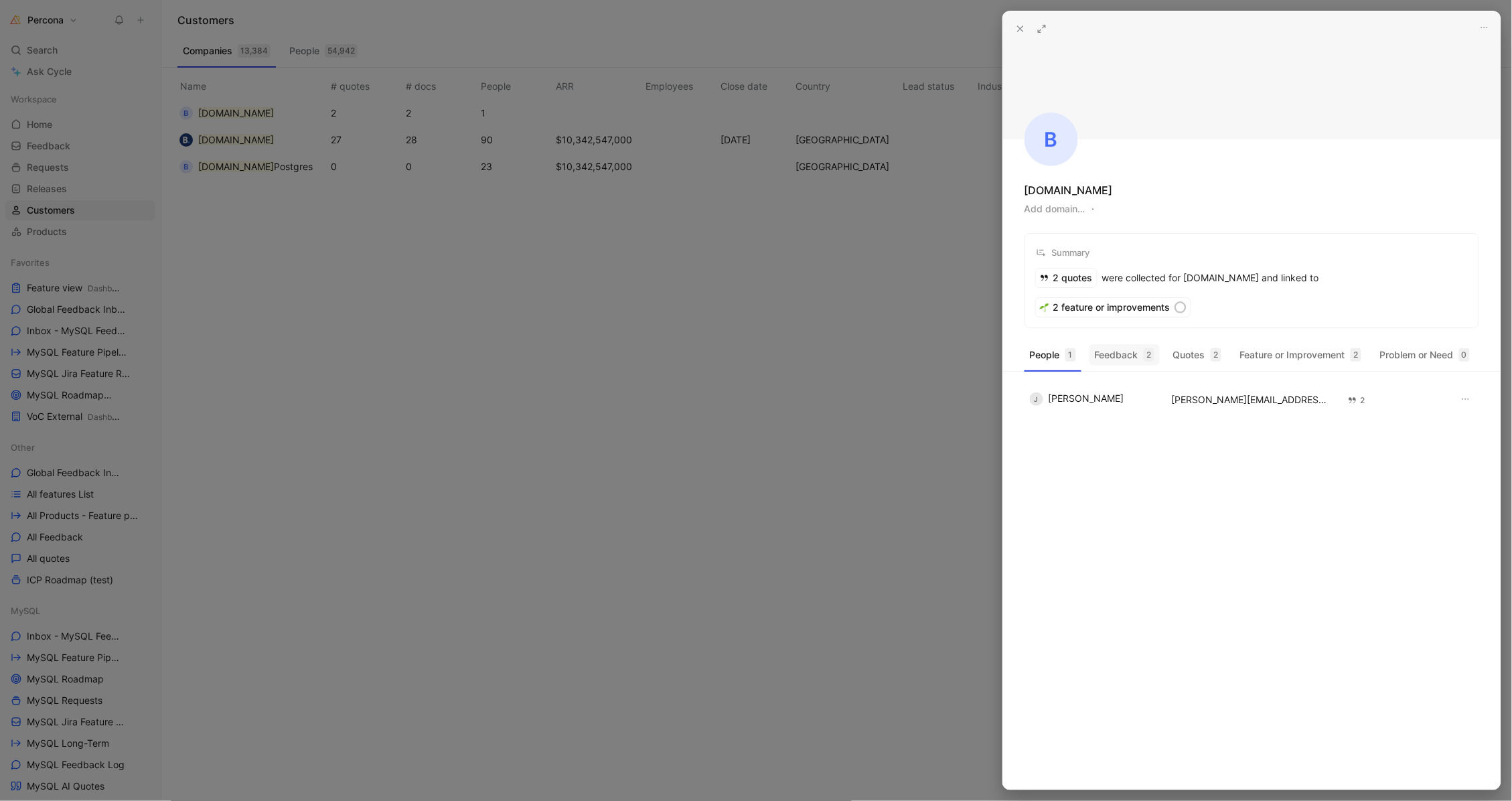
click at [1141, 344] on button "Feedback 2" at bounding box center [1124, 355] width 70 height 22
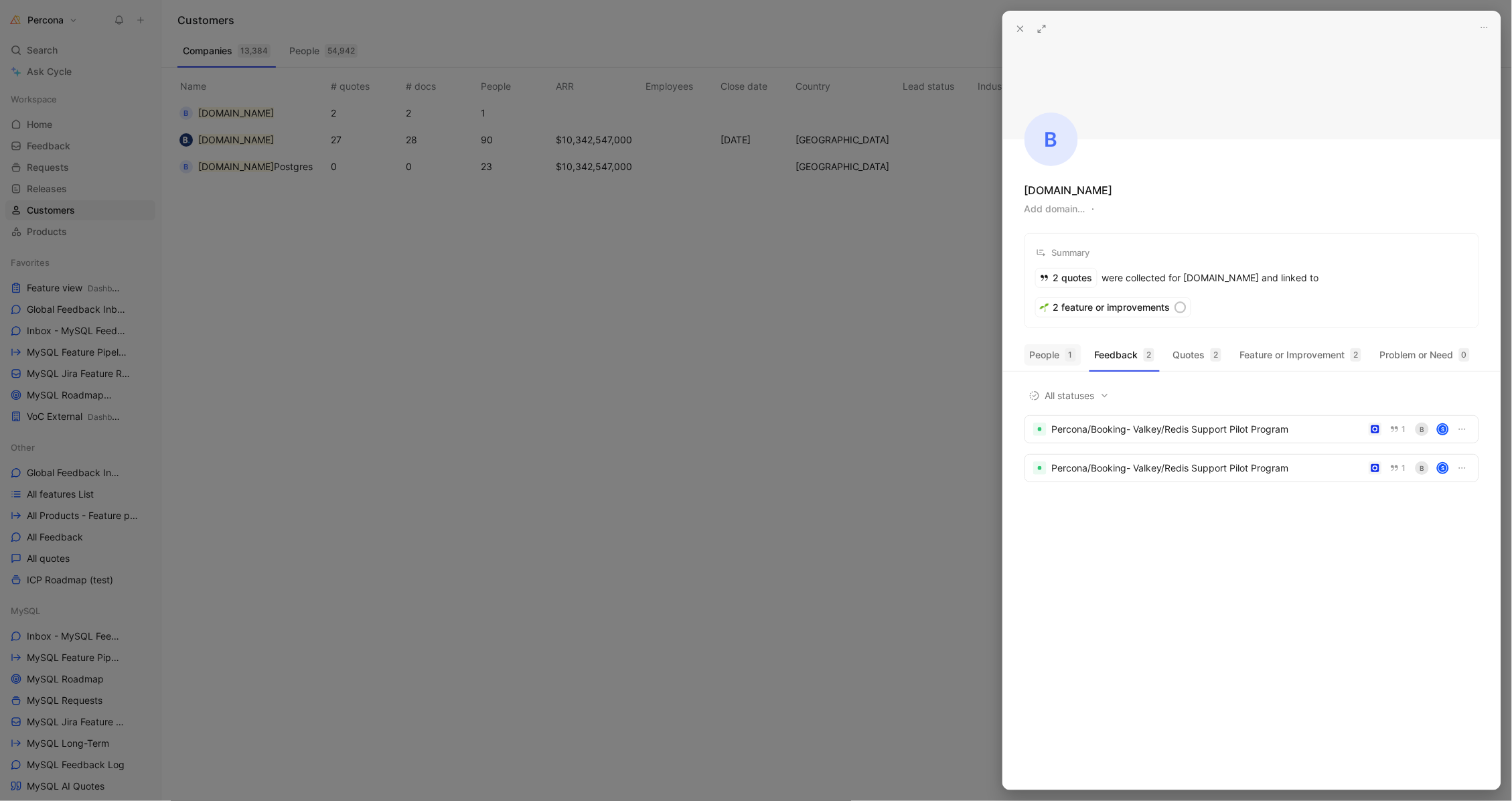
click at [1057, 344] on button "People 1" at bounding box center [1052, 355] width 57 height 22
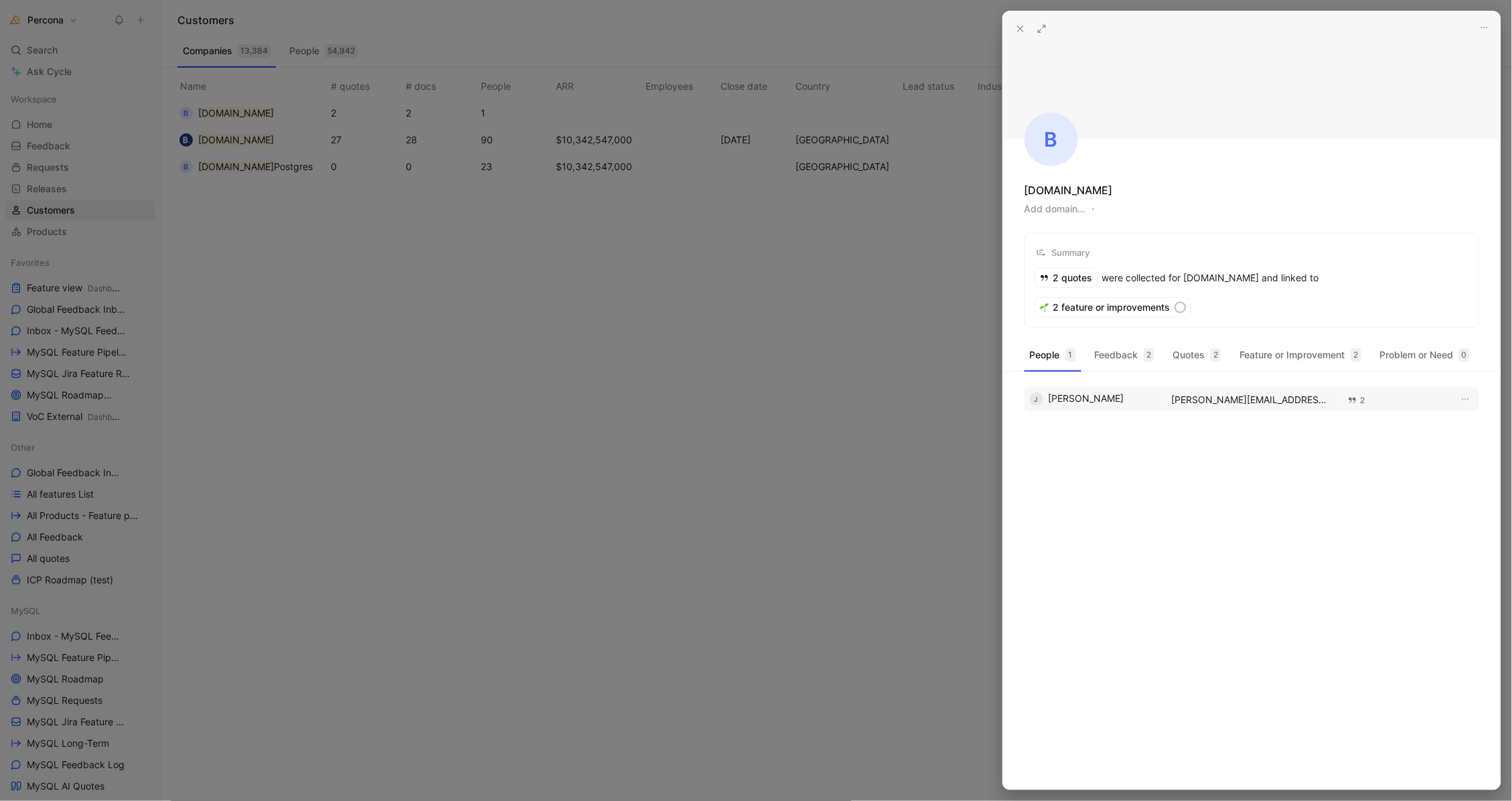
click at [1475, 387] on td at bounding box center [1465, 399] width 26 height 25
click at [1468, 394] on icon "button" at bounding box center [1466, 400] width 11 height 11
click at [640, 323] on div at bounding box center [756, 400] width 1512 height 801
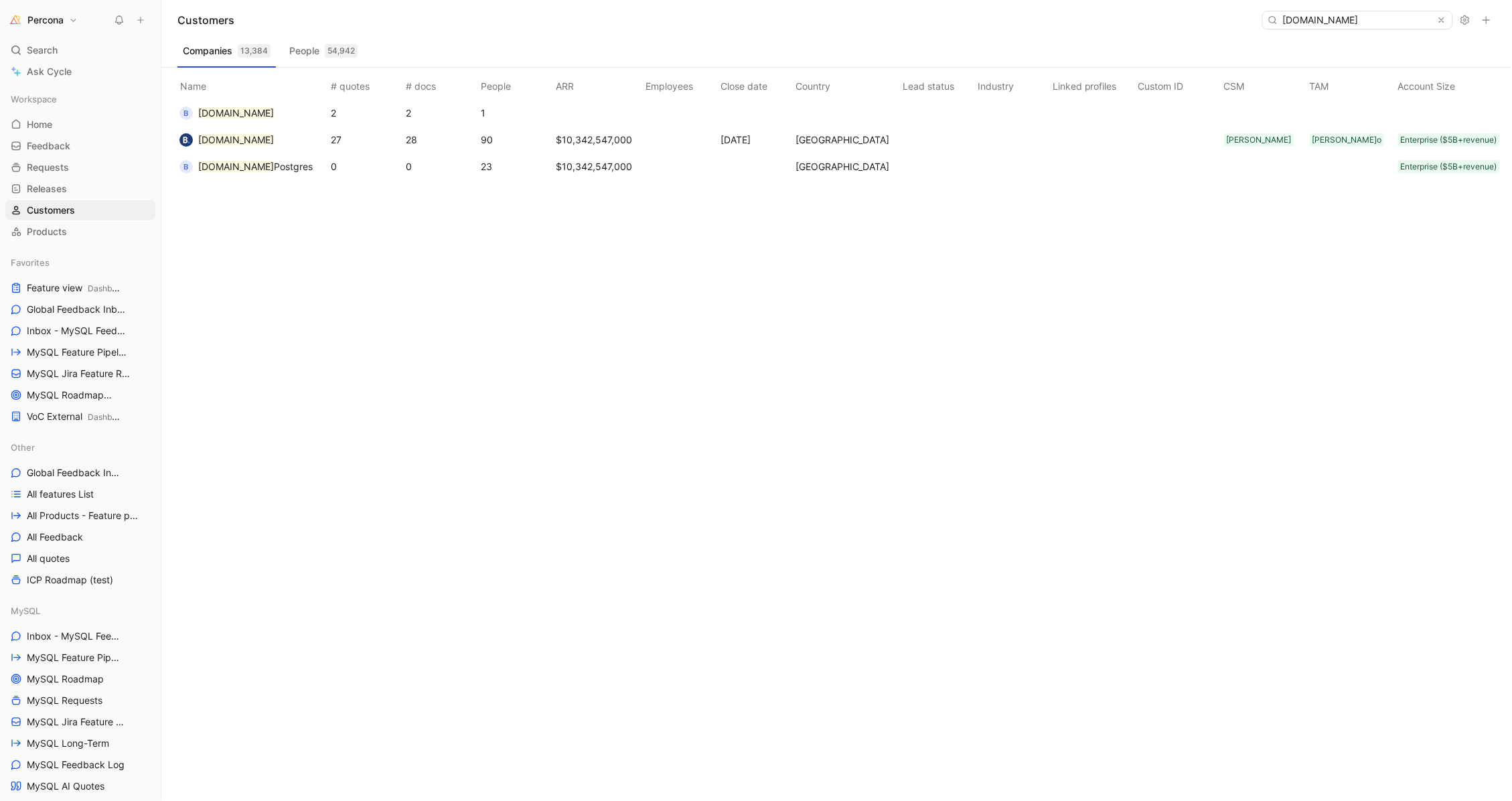
click at [246, 116] on mark "[DOMAIN_NAME]" at bounding box center [235, 113] width 75 height 12
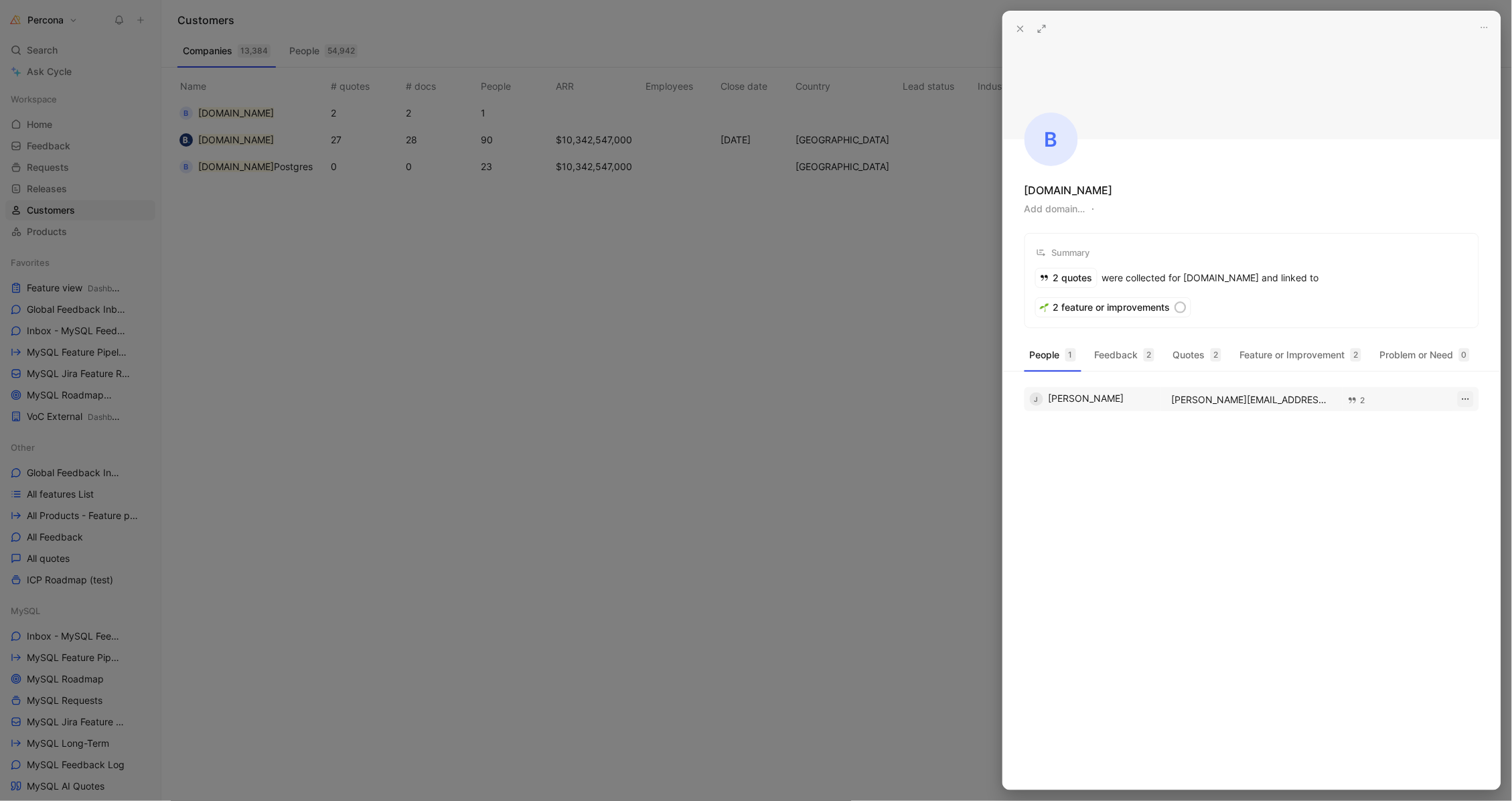
click at [1469, 394] on icon "button" at bounding box center [1466, 400] width 11 height 11
click at [1434, 401] on div "Edit" at bounding box center [1437, 398] width 63 height 16
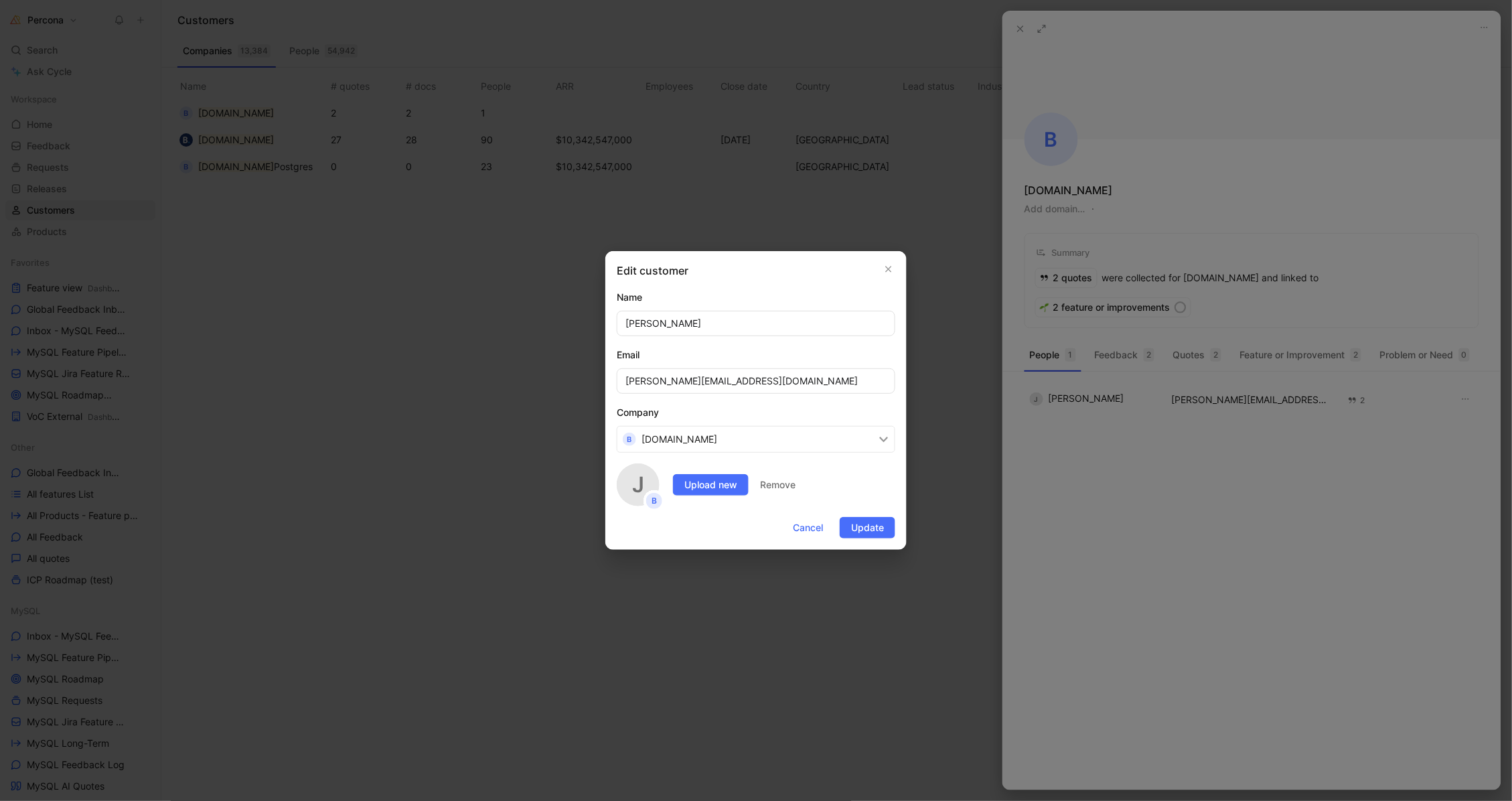
click at [729, 438] on button "b booking.com" at bounding box center [756, 439] width 279 height 26
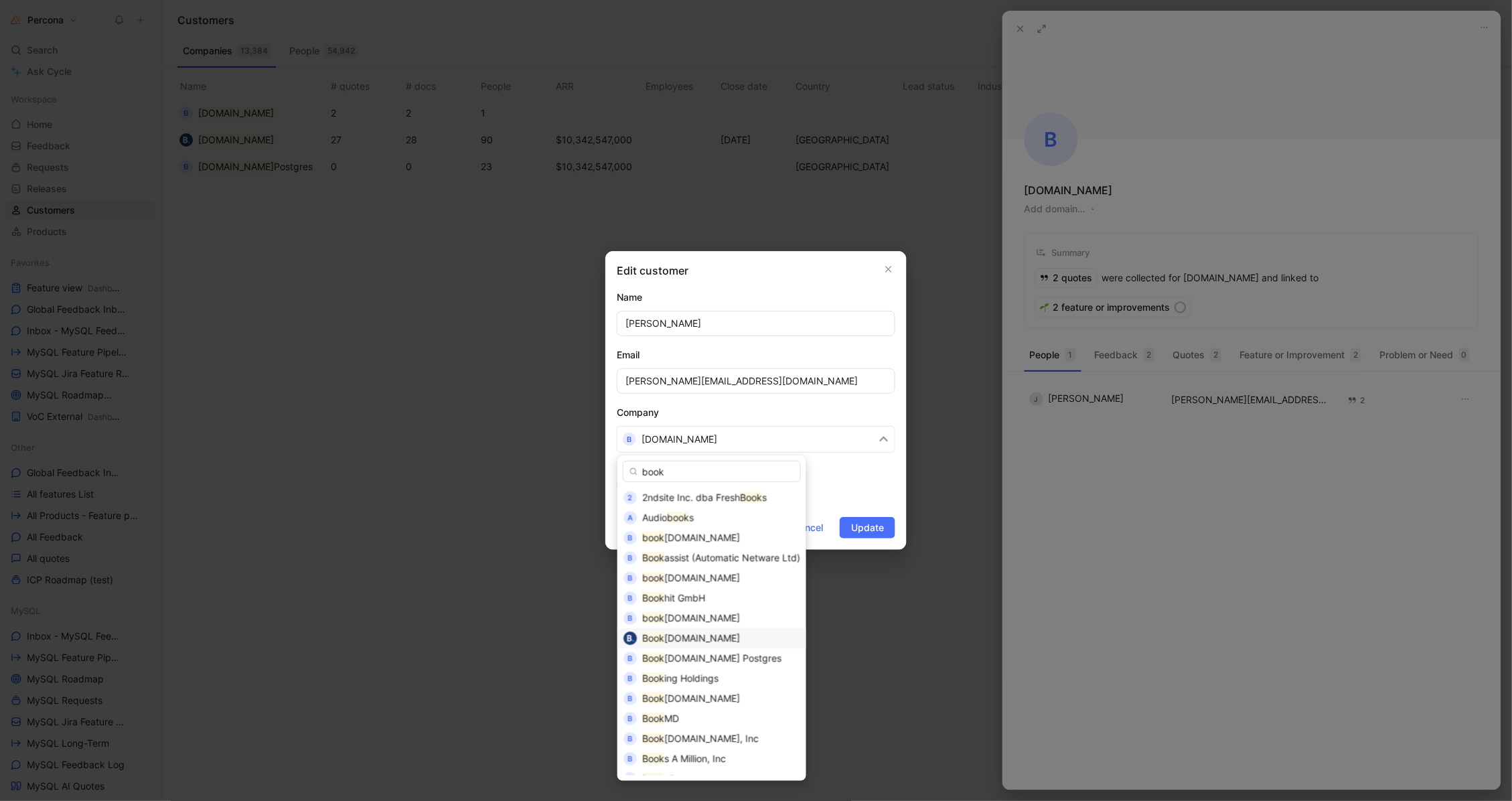
type input "book"
click at [687, 635] on span "ing.com" at bounding box center [701, 638] width 75 height 12
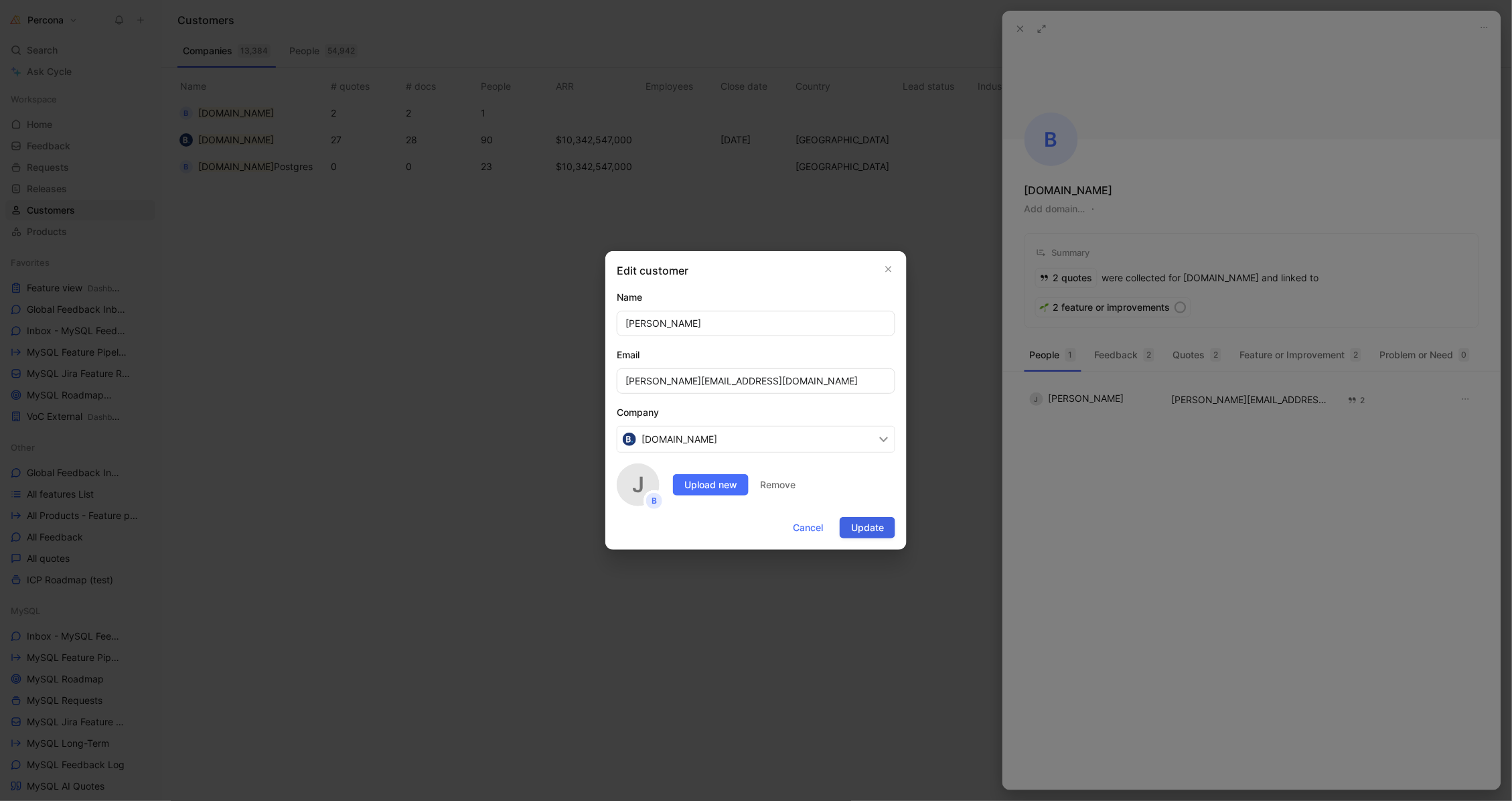
click at [870, 529] on span "Update" at bounding box center [867, 528] width 33 height 16
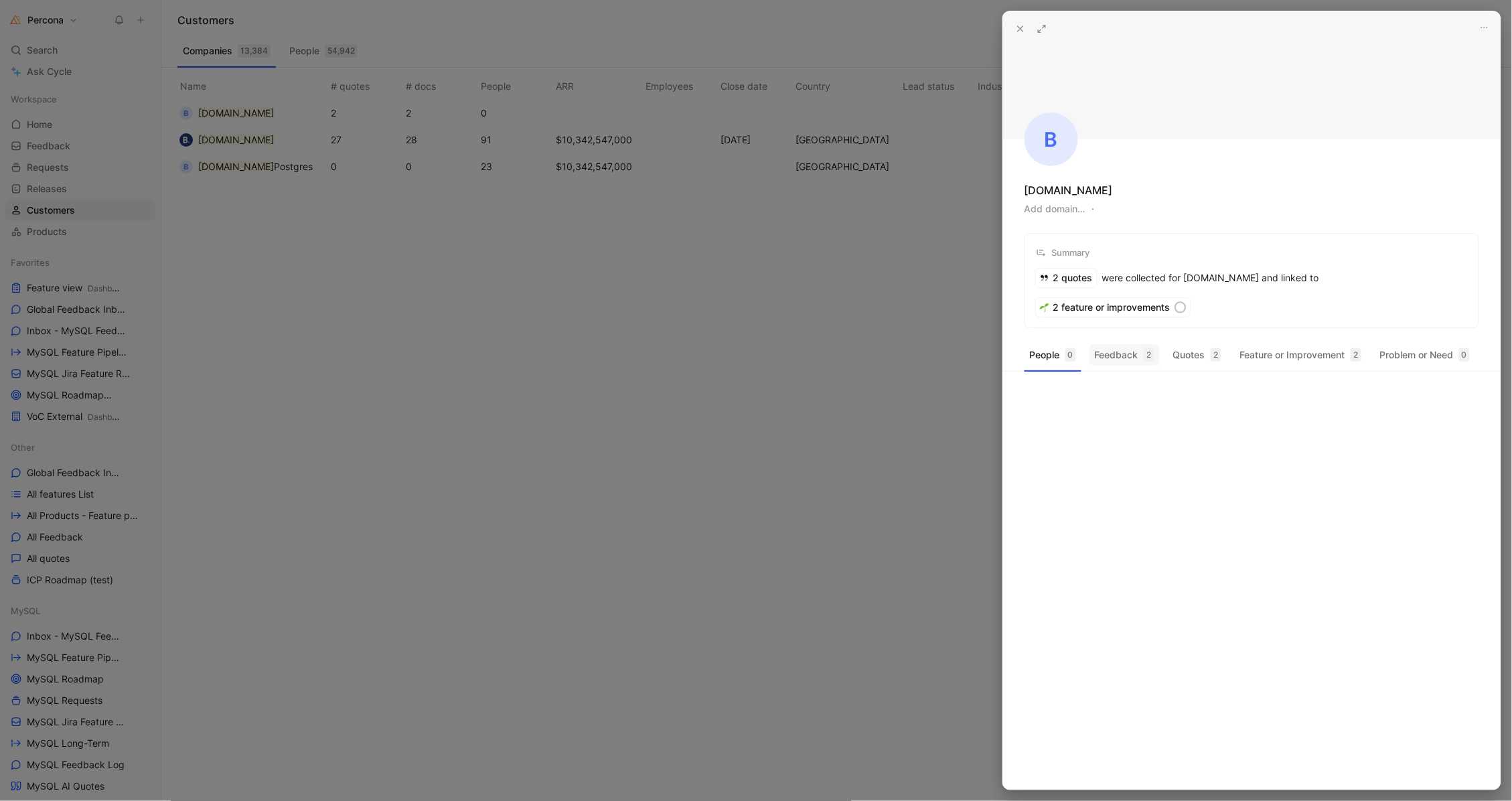
click at [1120, 344] on button "Feedback 2" at bounding box center [1124, 355] width 70 height 22
click at [1201, 344] on button "Quotes 2" at bounding box center [1197, 355] width 59 height 22
click at [1265, 344] on button "Feature or Improvement 2" at bounding box center [1300, 355] width 132 height 22
click at [835, 318] on div at bounding box center [756, 400] width 1512 height 801
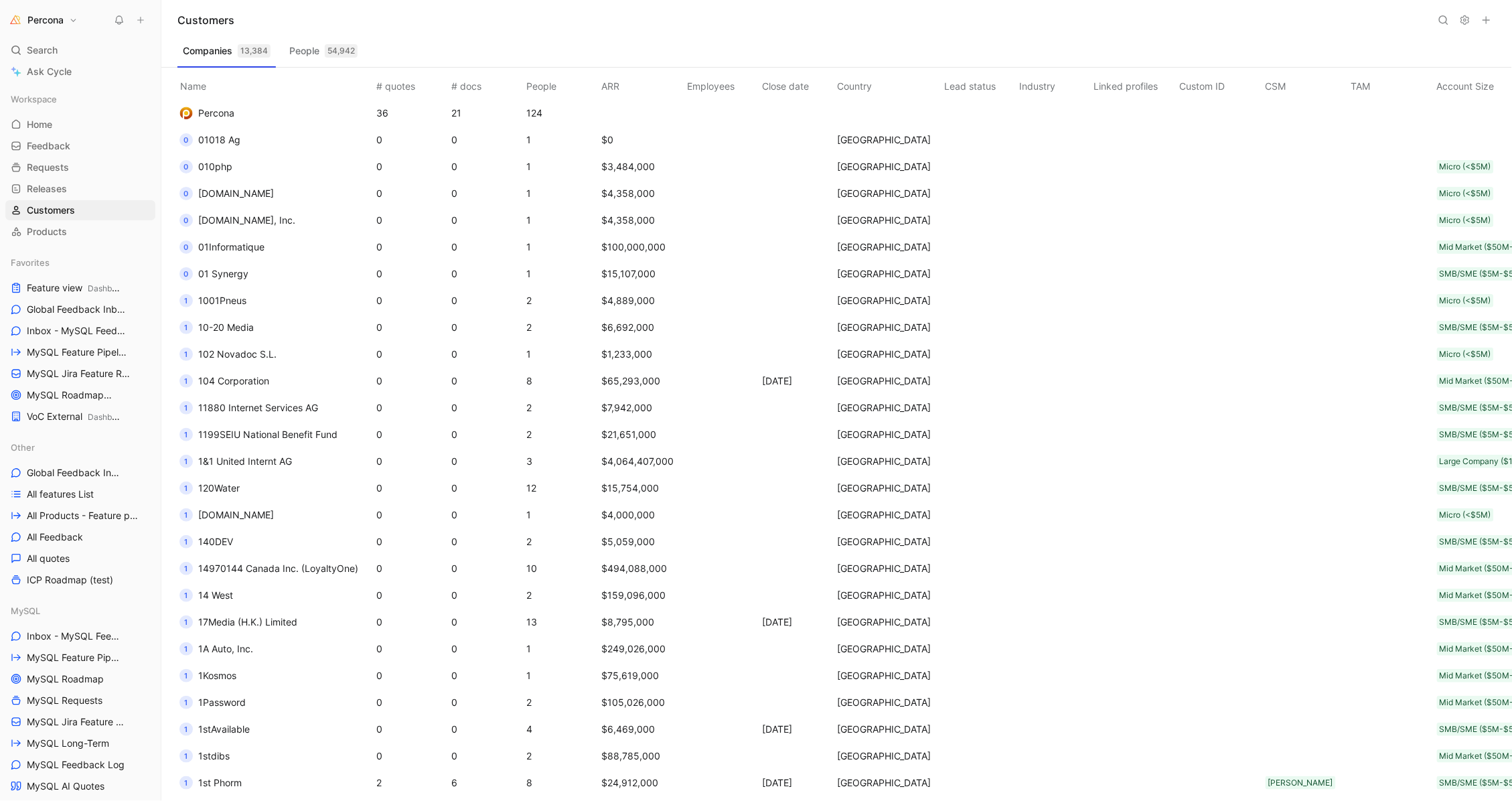
click at [1439, 19] on use at bounding box center [1443, 20] width 8 height 8
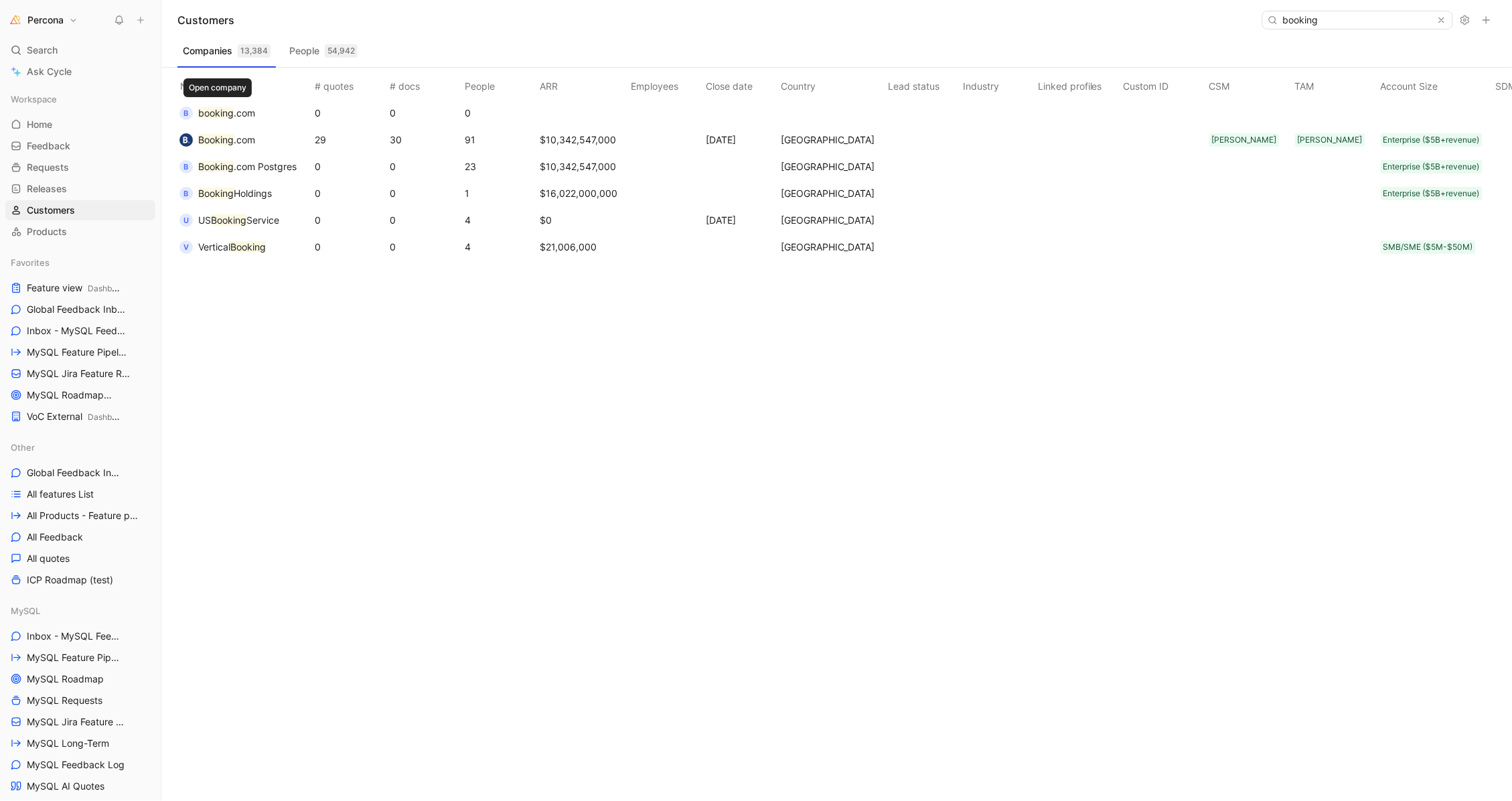
type input "booking"
click at [238, 110] on span ".com" at bounding box center [244, 113] width 22 height 12
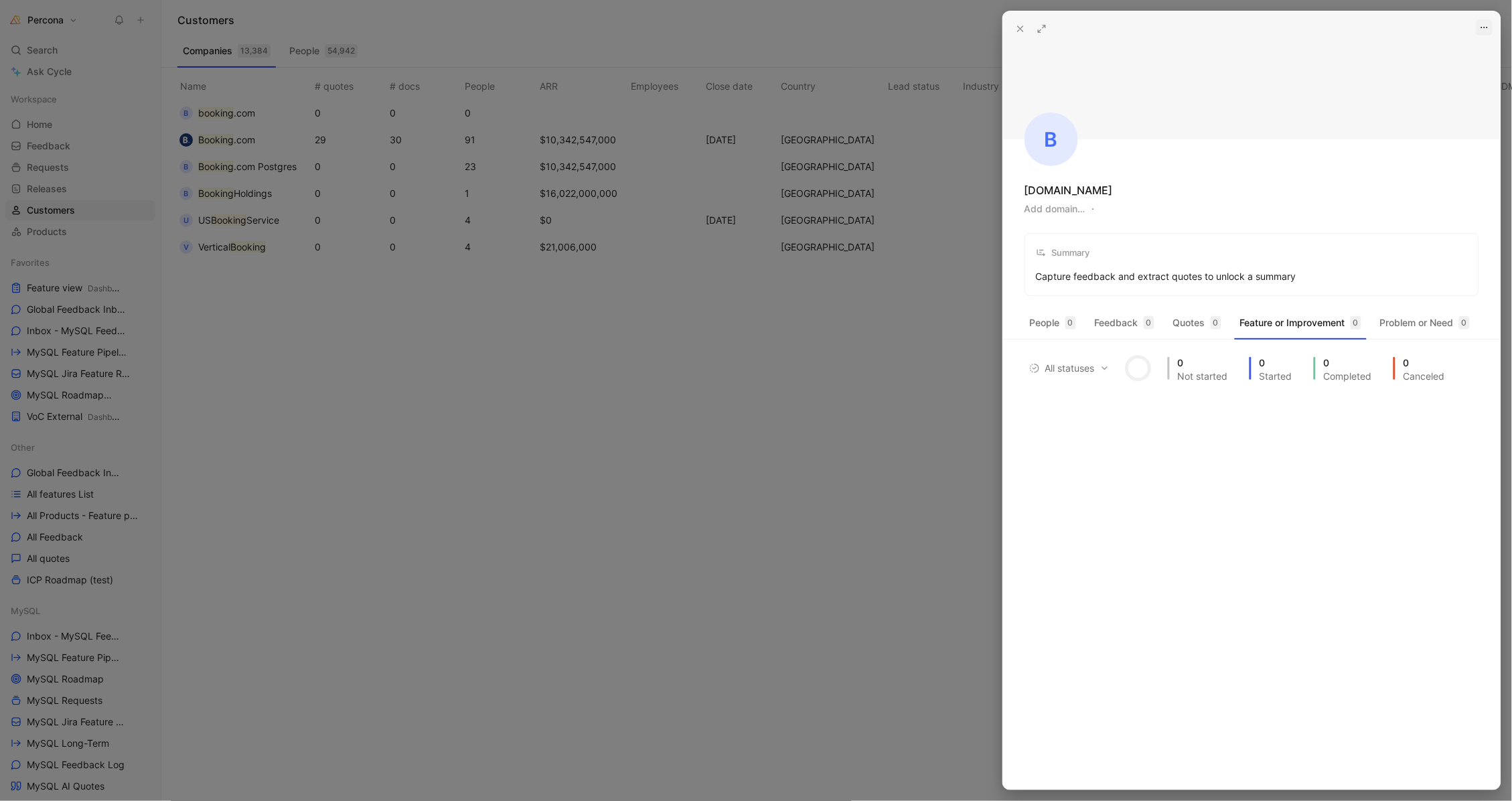
click at [1485, 29] on icon "button" at bounding box center [1485, 27] width 11 height 11
click at [1440, 82] on span "Delete" at bounding box center [1438, 75] width 28 height 12
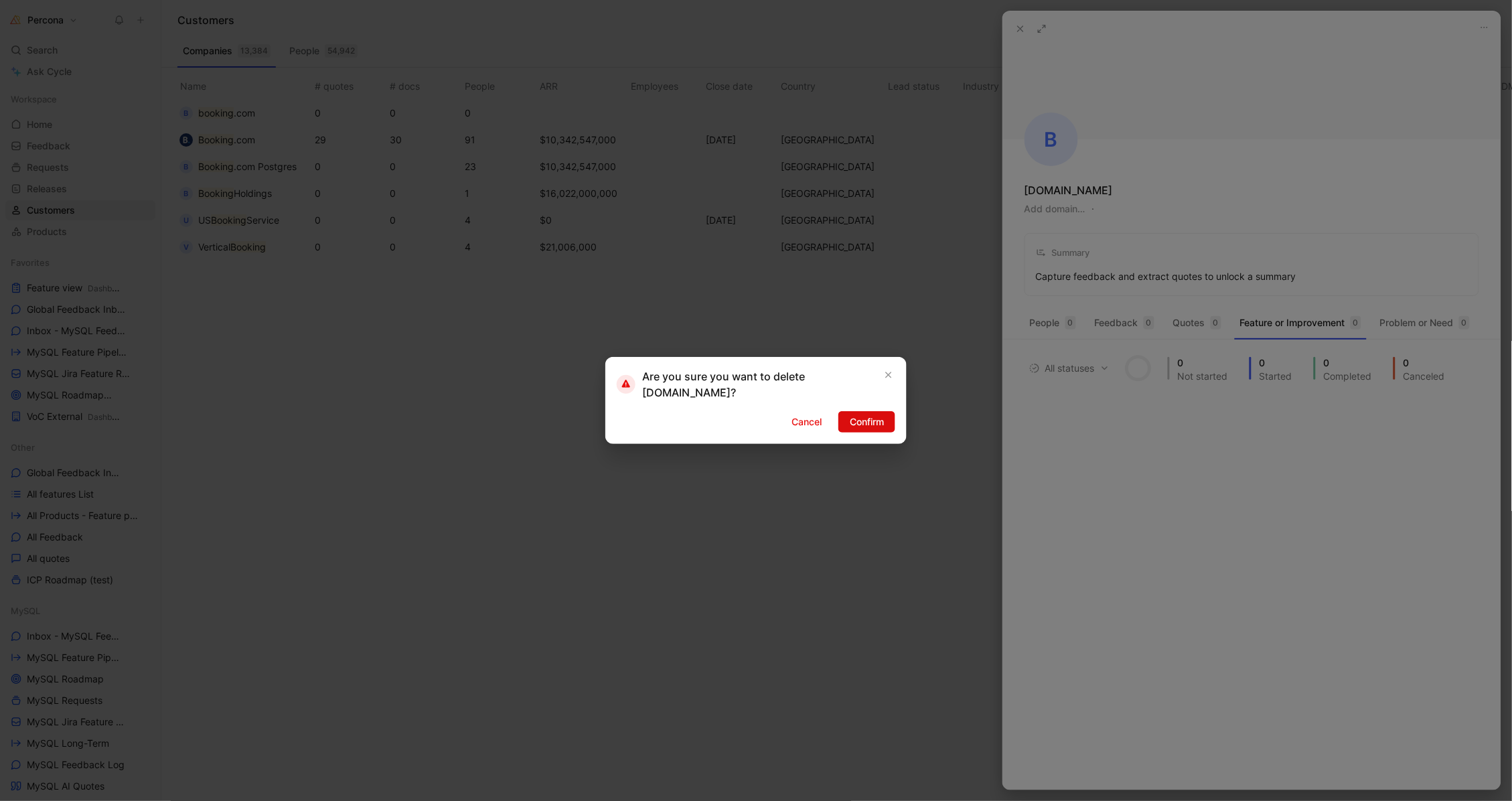
click at [881, 422] on span "Confirm" at bounding box center [867, 422] width 35 height 16
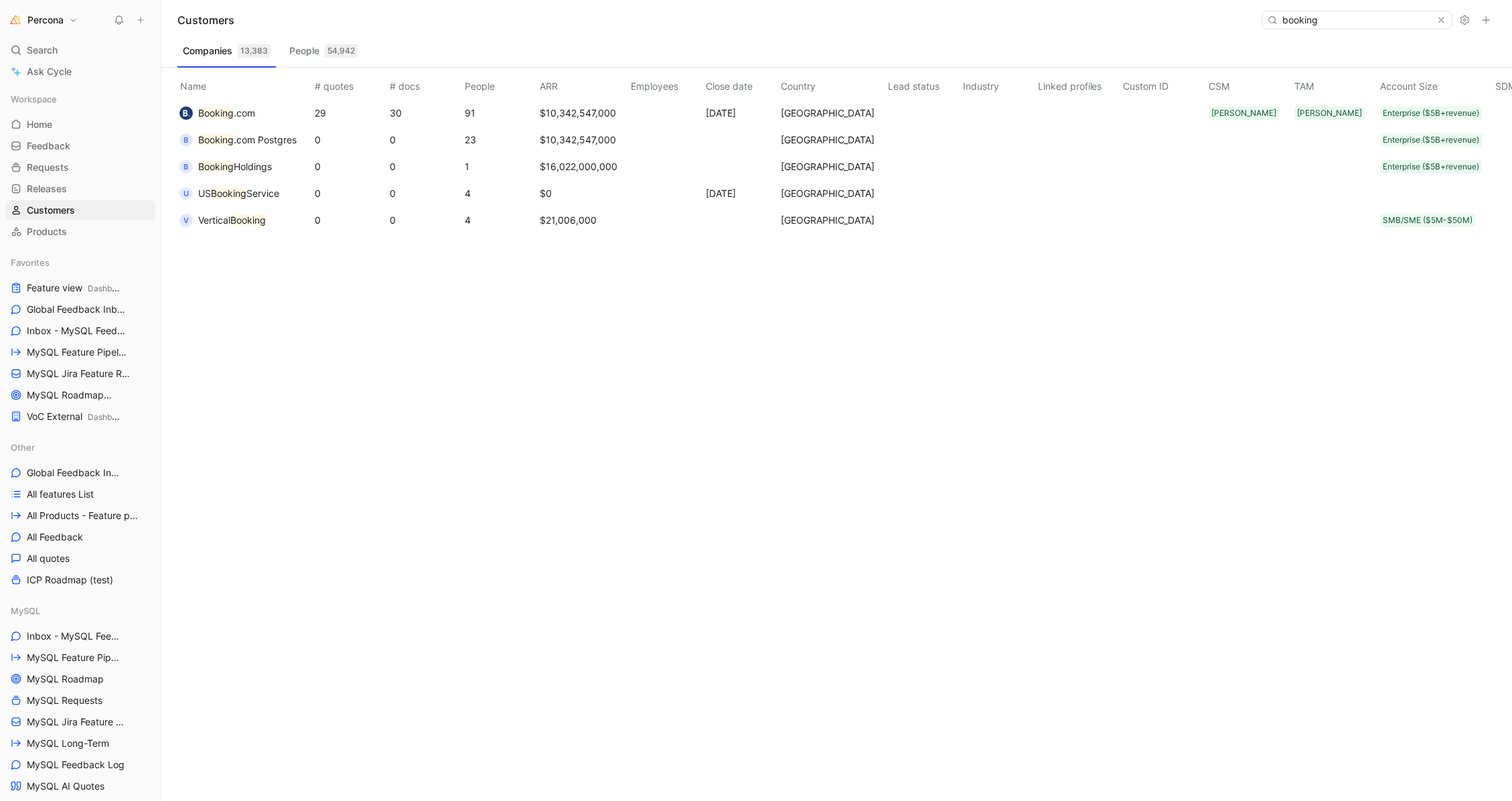
click at [221, 104] on button "Booking .com" at bounding box center [217, 114] width 85 height 22
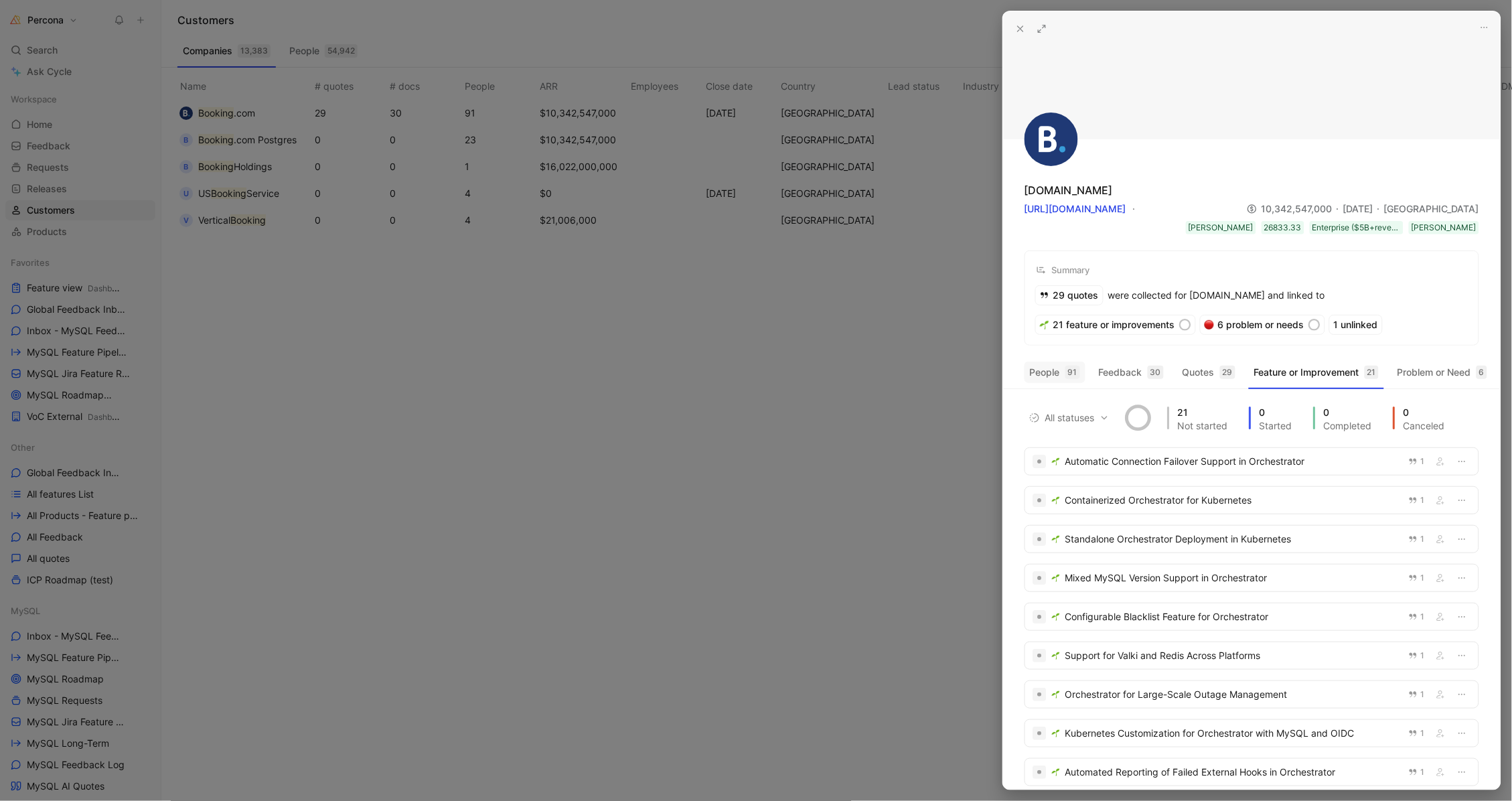
click at [1066, 377] on button "People 91" at bounding box center [1054, 372] width 61 height 22
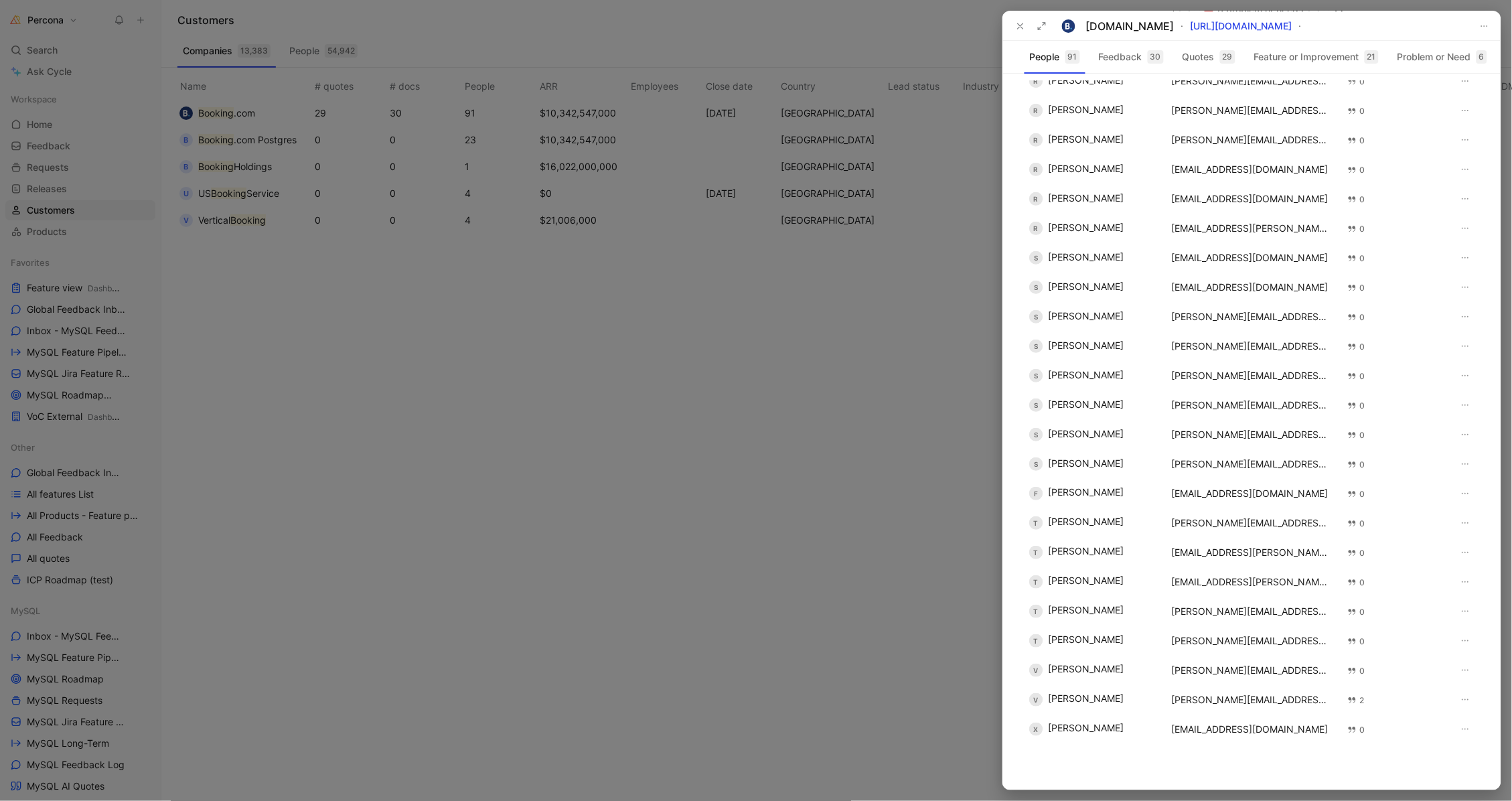
scroll to position [2023, 0]
click at [1207, 374] on div "[PERSON_NAME][EMAIL_ADDRESS][PERSON_NAME][DOMAIN_NAME]" at bounding box center [1251, 375] width 161 height 10
